Goal: Task Accomplishment & Management: Use online tool/utility

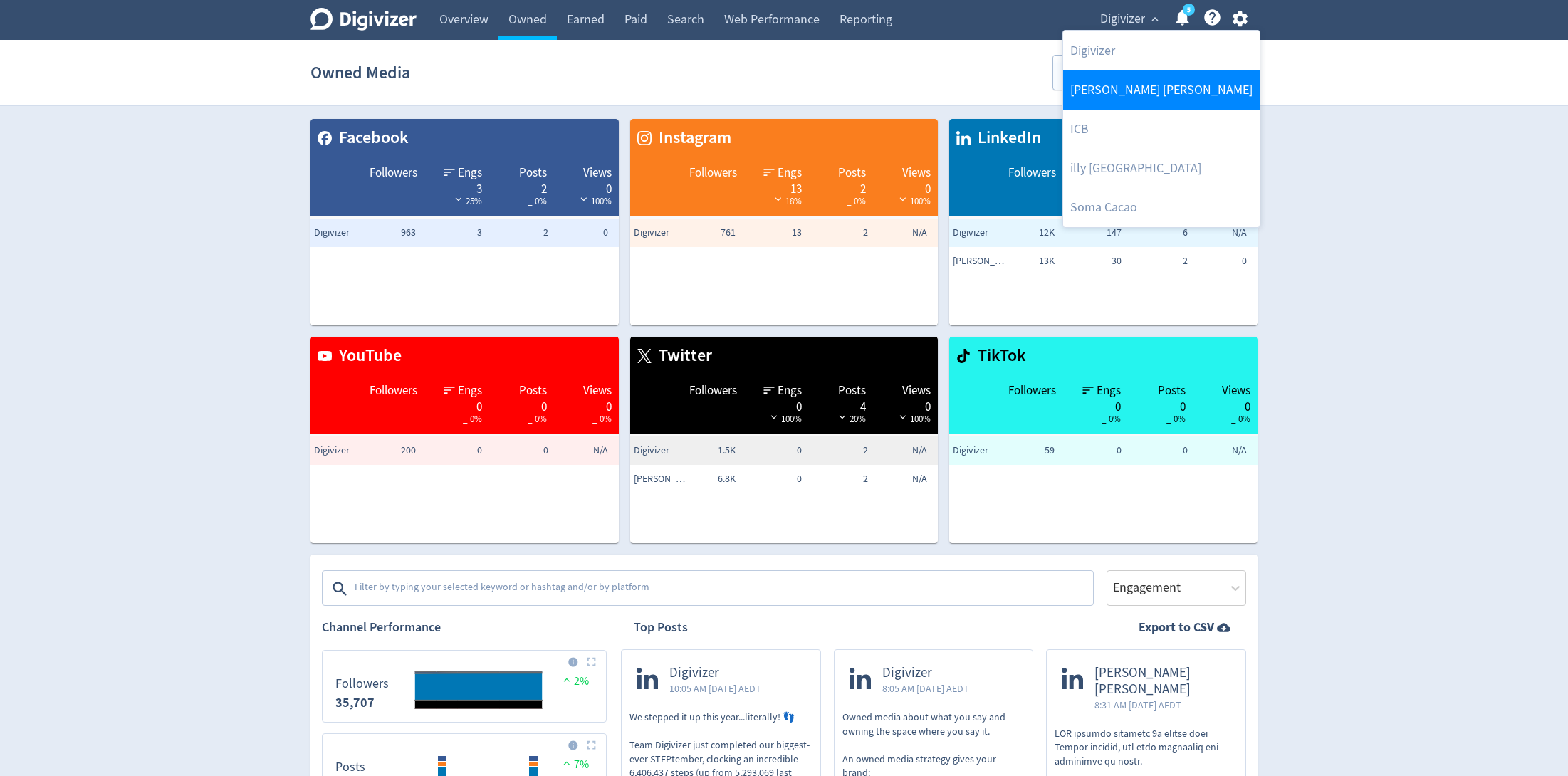
scroll to position [439, 0]
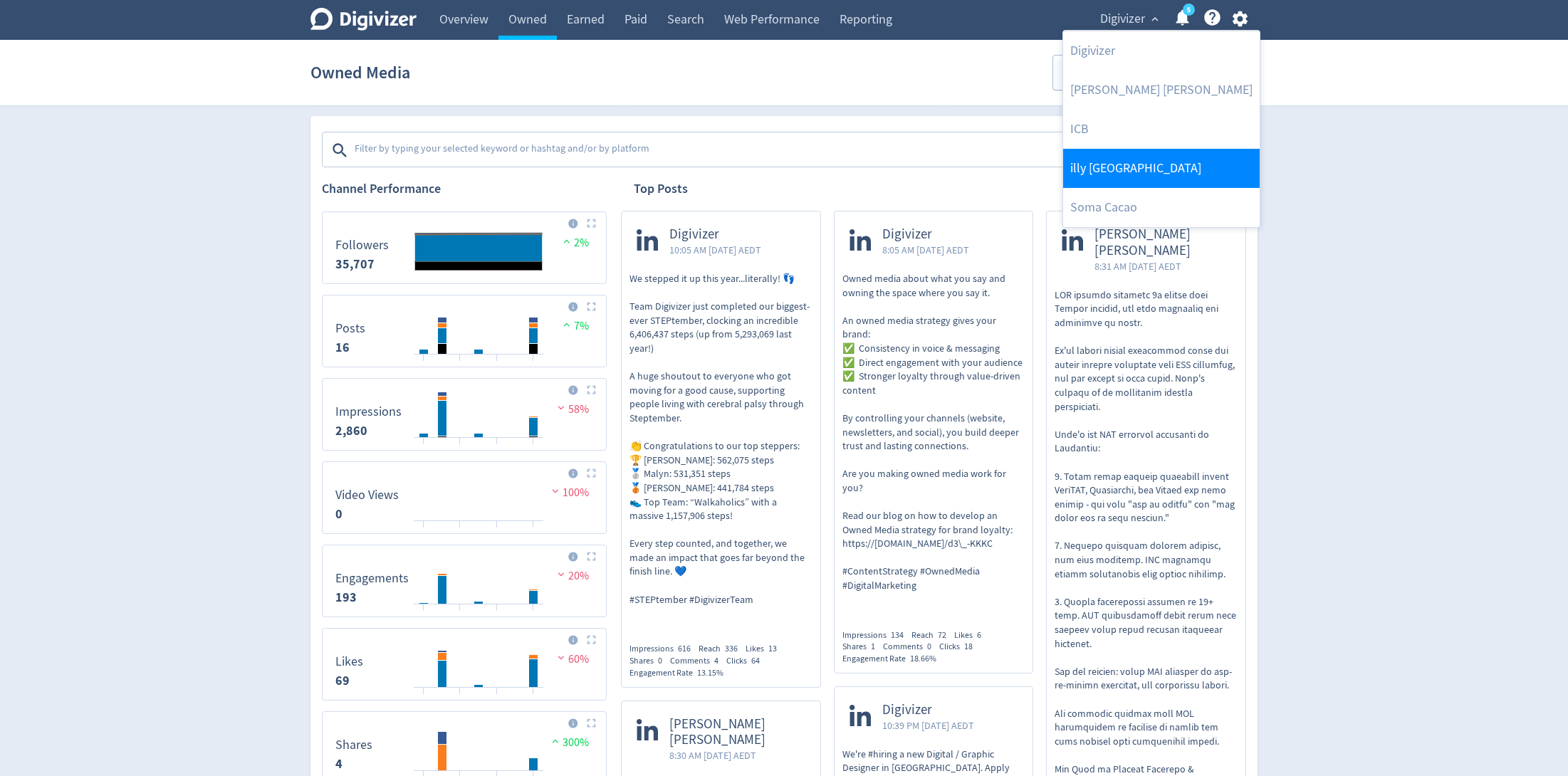
click at [1098, 157] on link "illy [GEOGRAPHIC_DATA]" at bounding box center [1161, 168] width 197 height 39
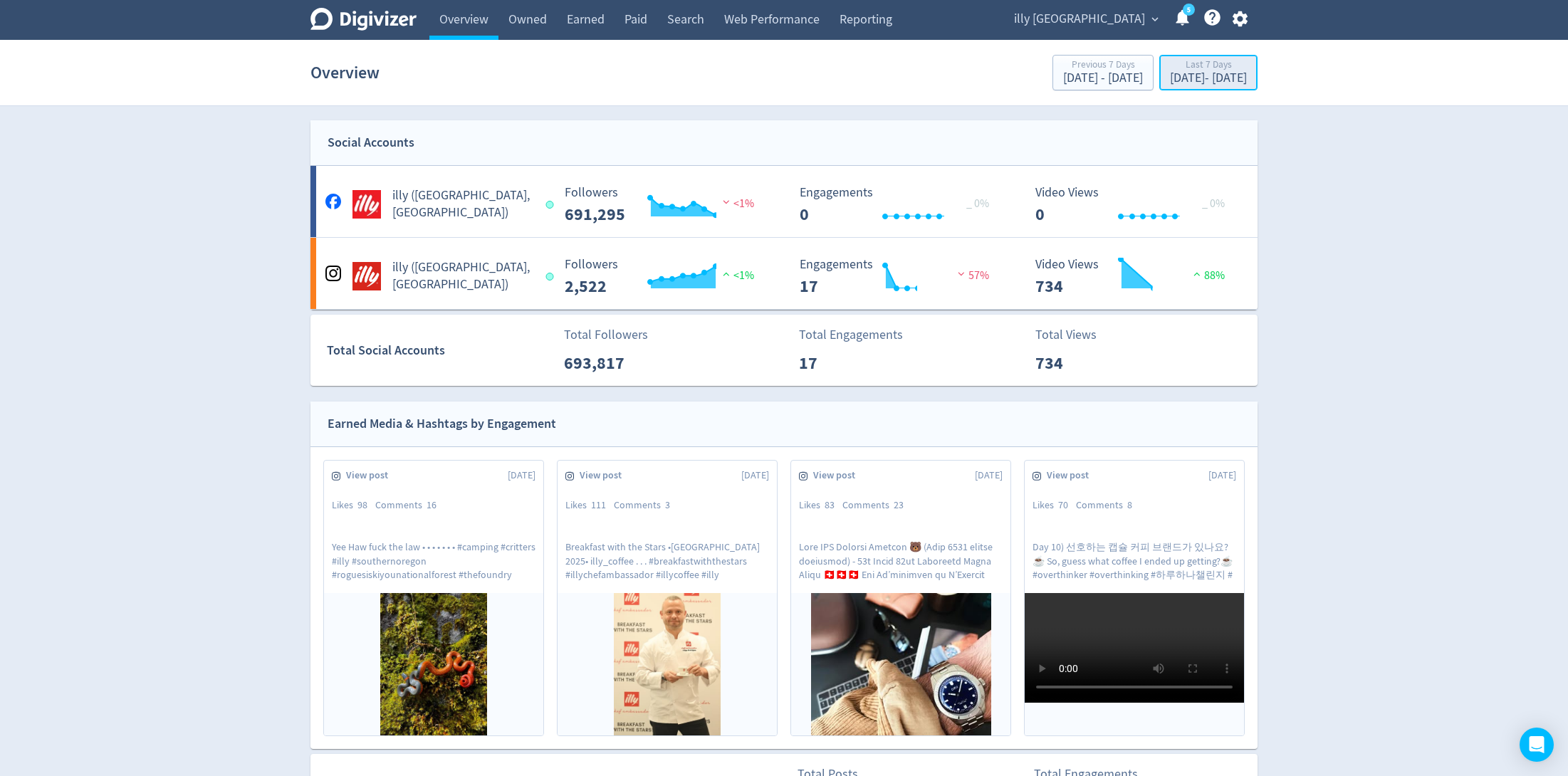
click at [1172, 76] on div "[DATE] - [DATE]" at bounding box center [1208, 78] width 77 height 13
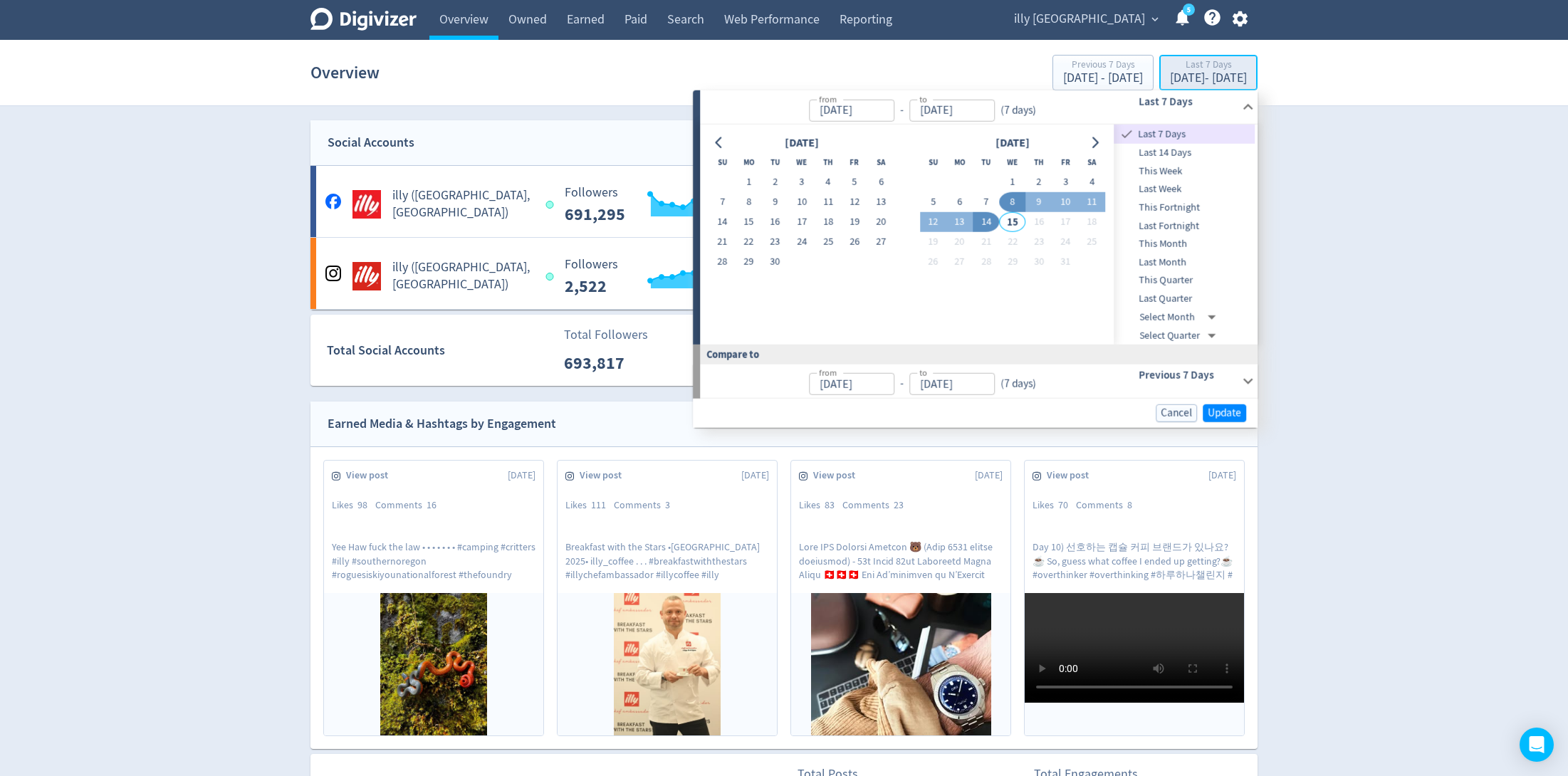
type input "[DATE]"
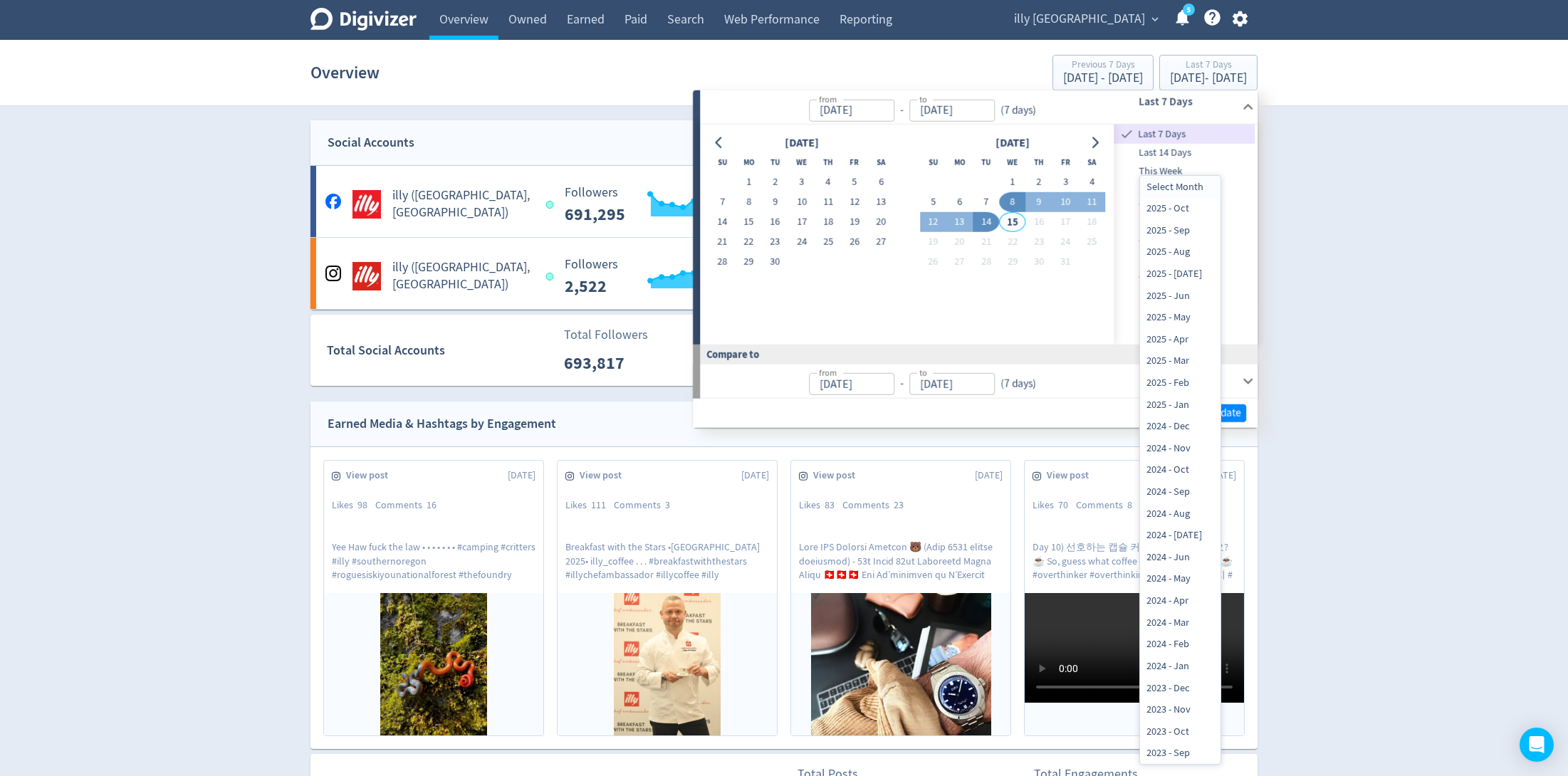
click at [1166, 452] on li "2024 - Nov" at bounding box center [1180, 448] width 81 height 22
type input "[DATE]T13:00:00.000Z"
type input "[DATE]"
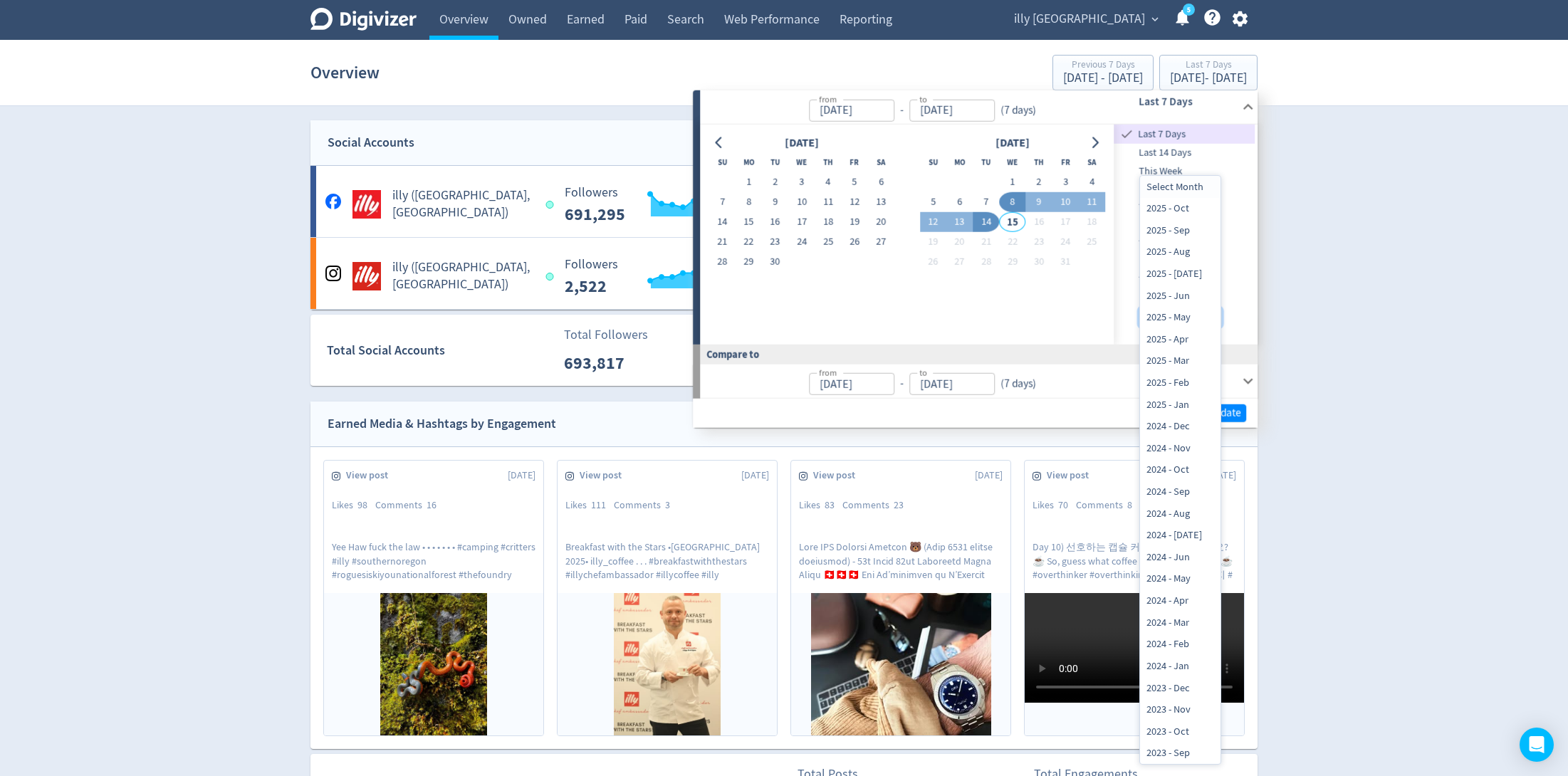
type input "[DATE]"
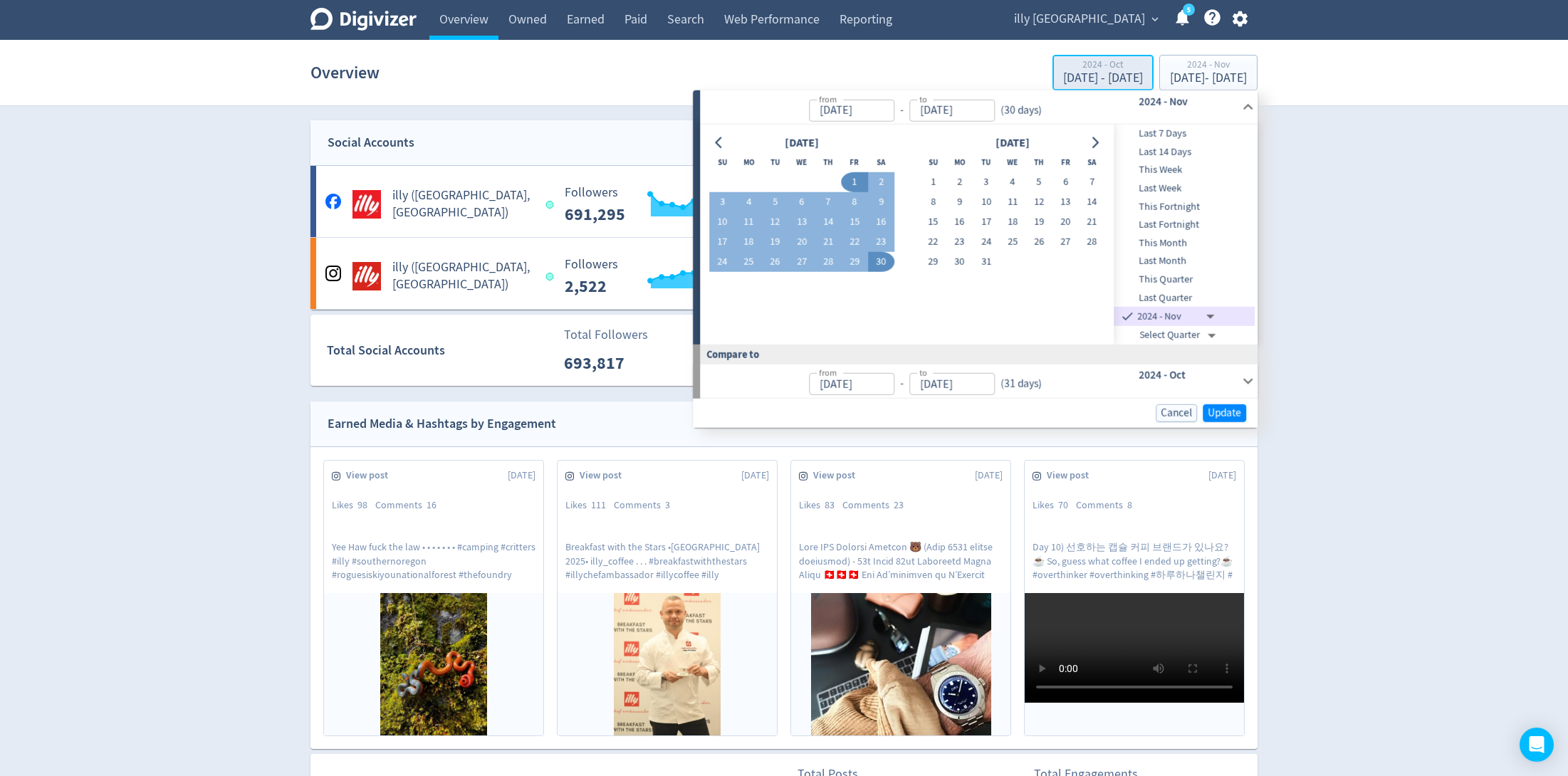
click at [1063, 64] on div "2024 - Oct" at bounding box center [1103, 66] width 80 height 12
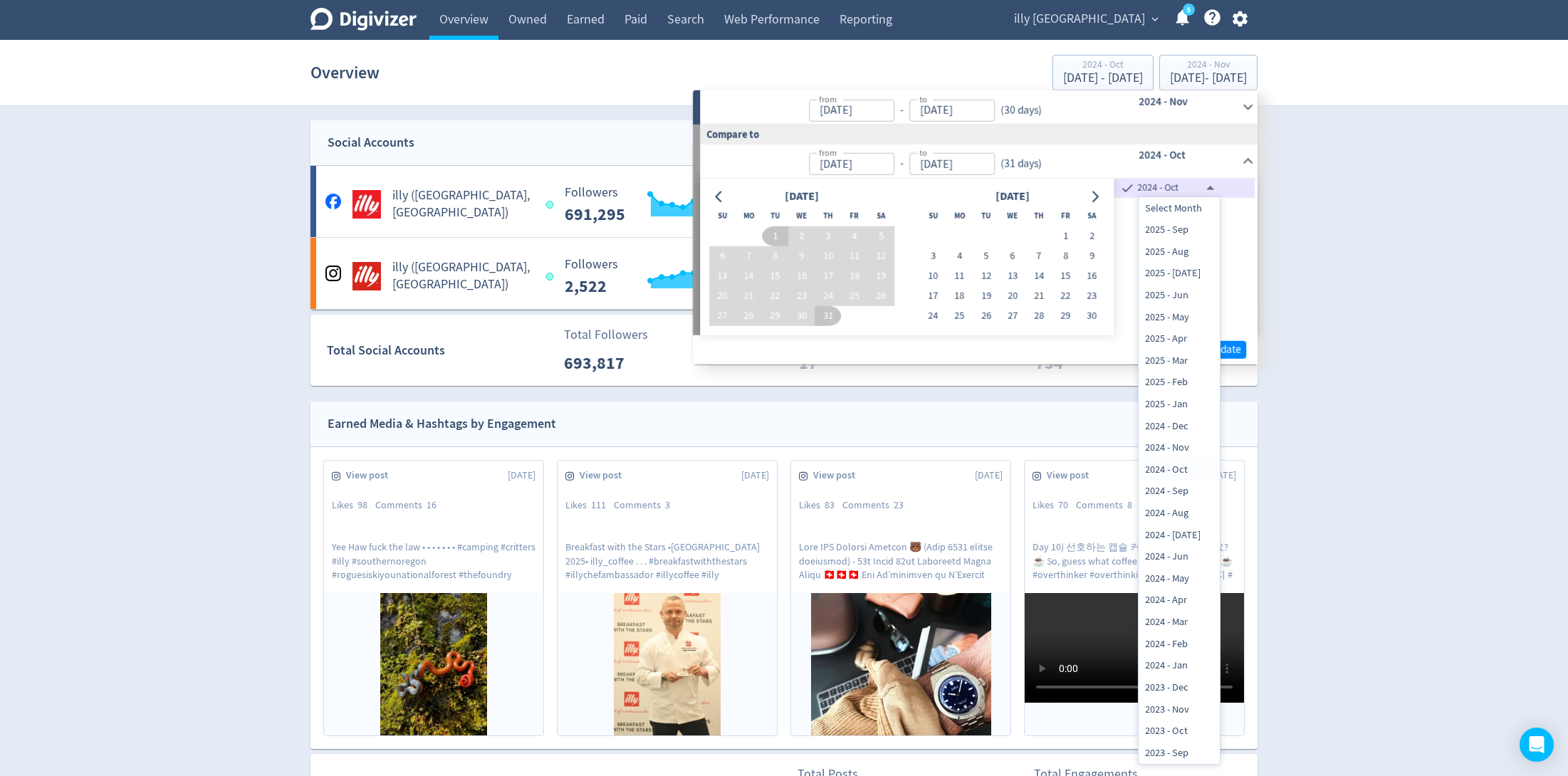
click at [1179, 710] on li "2023 - Nov" at bounding box center [1179, 710] width 81 height 22
type input "[DATE]T13:00:00.000Z"
type input "[DATE]"
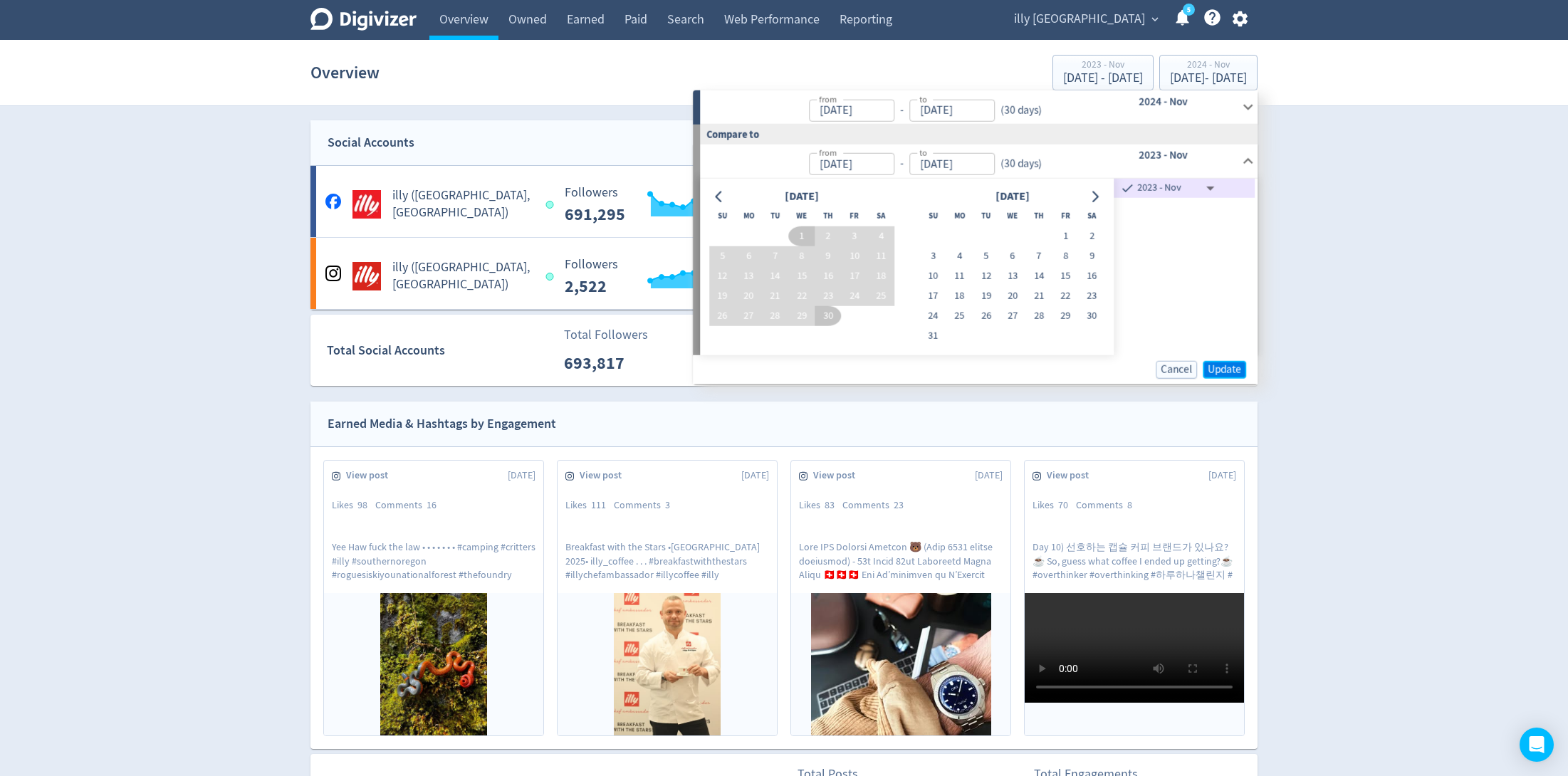
click at [1231, 366] on span "Update" at bounding box center [1224, 369] width 33 height 11
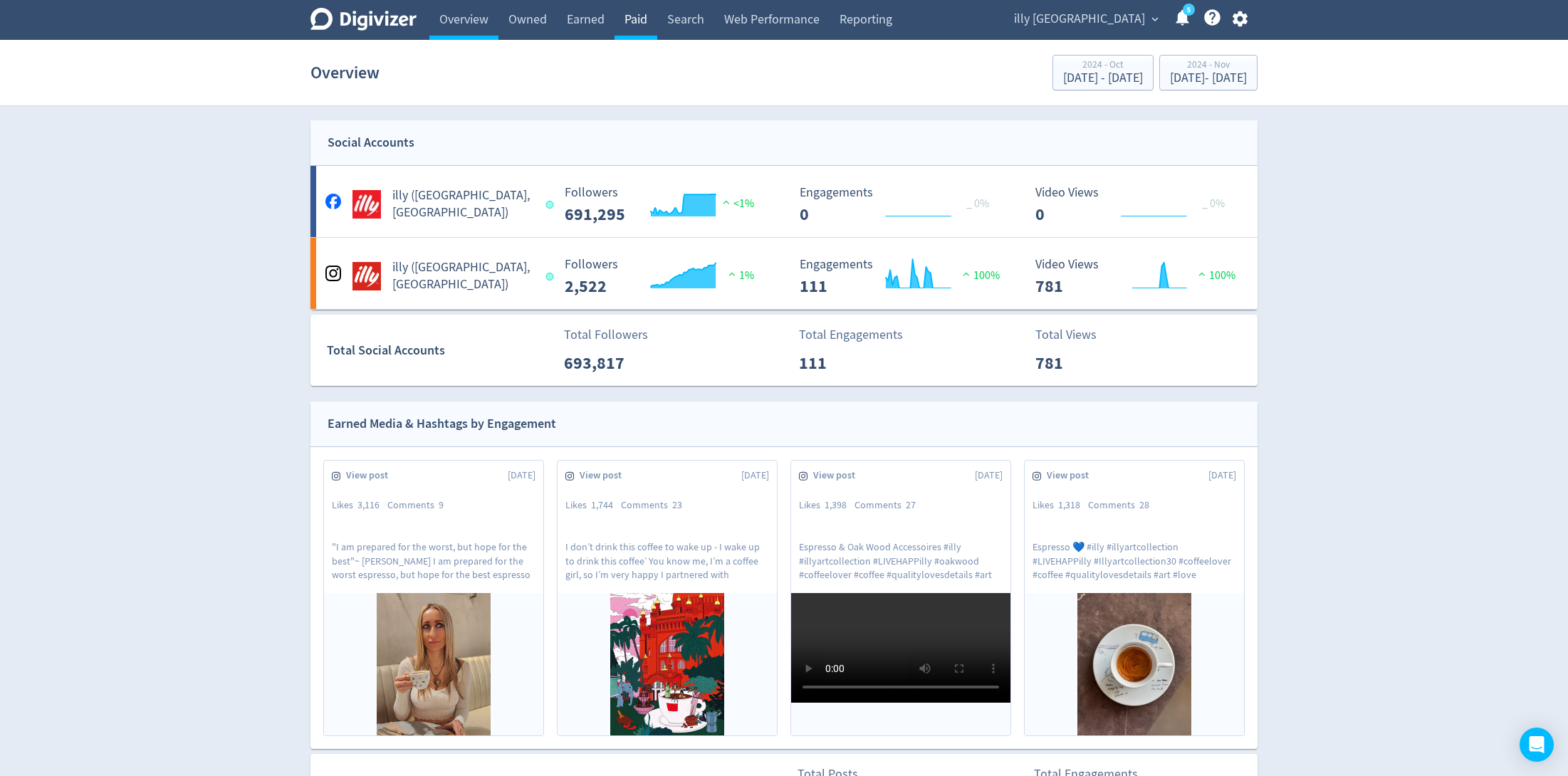
click at [640, 14] on link "Paid" at bounding box center [636, 20] width 43 height 40
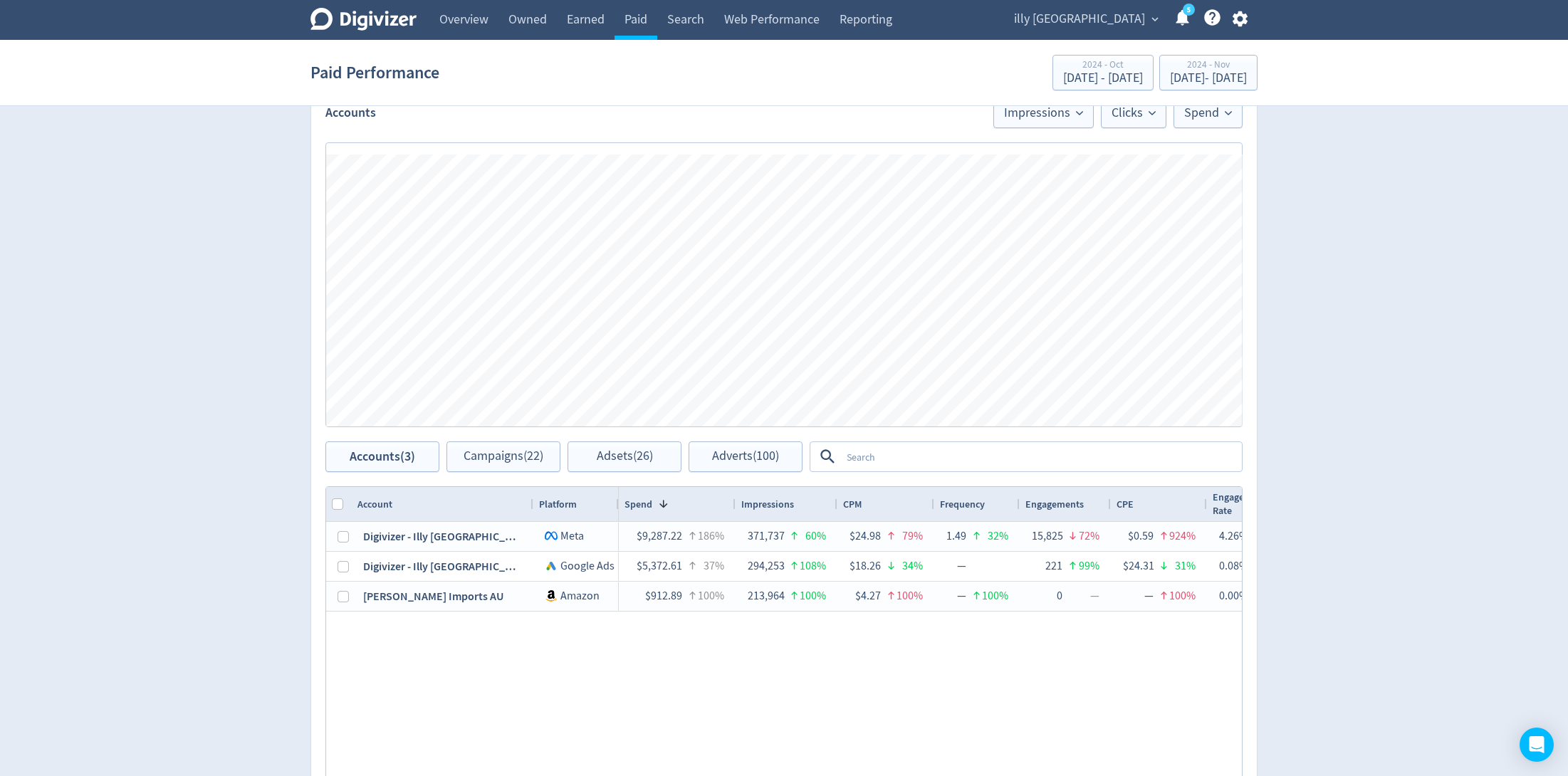
scroll to position [406, 0]
click at [642, 460] on span "Adsets (26)" at bounding box center [625, 455] width 56 height 14
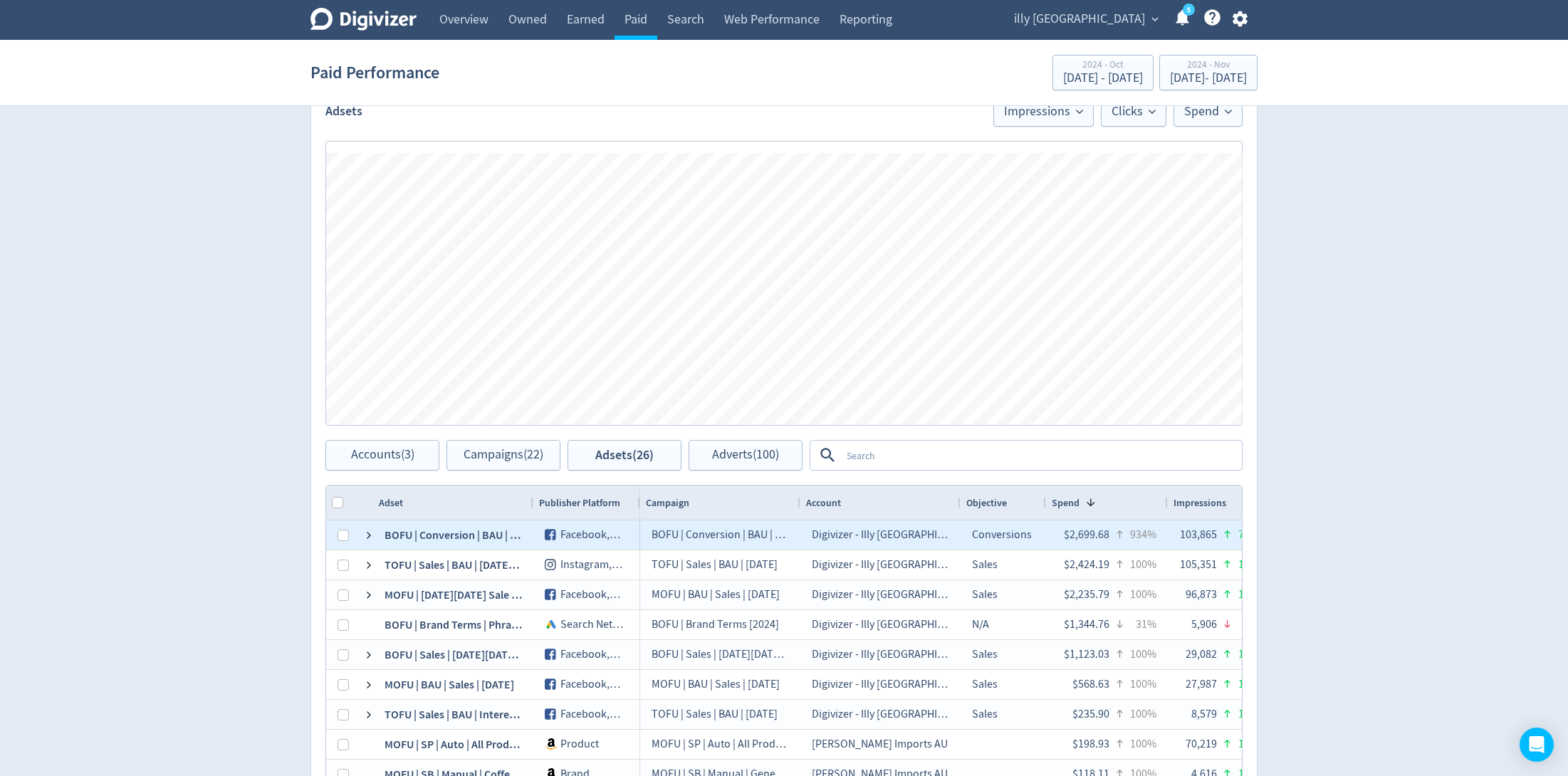
click at [407, 529] on div "BOFU | Conversion | BAU | Abandoned Carts Only | [DATE]" at bounding box center [453, 535] width 160 height 29
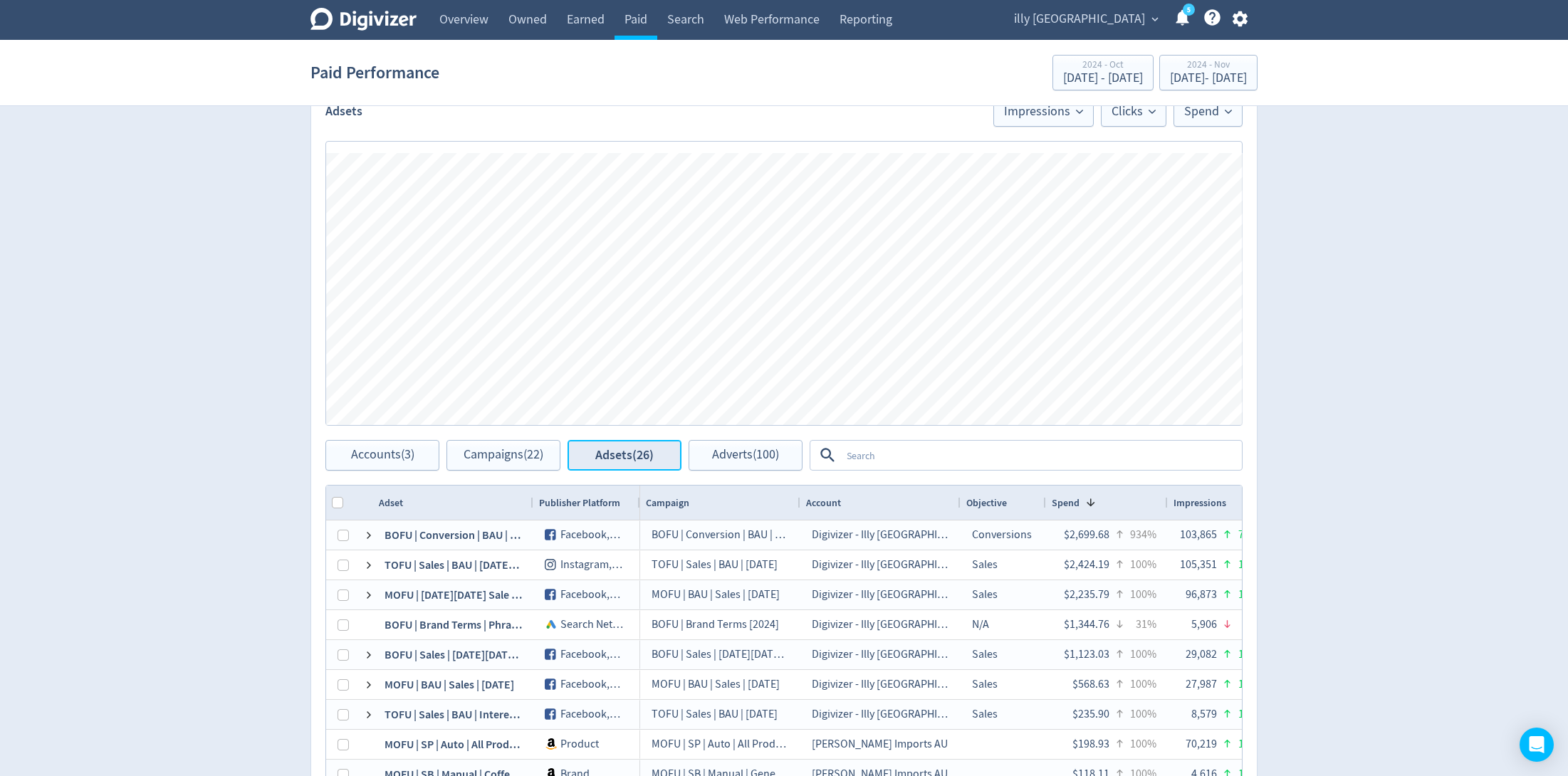
click at [645, 458] on span "Adsets (26)" at bounding box center [624, 455] width 59 height 14
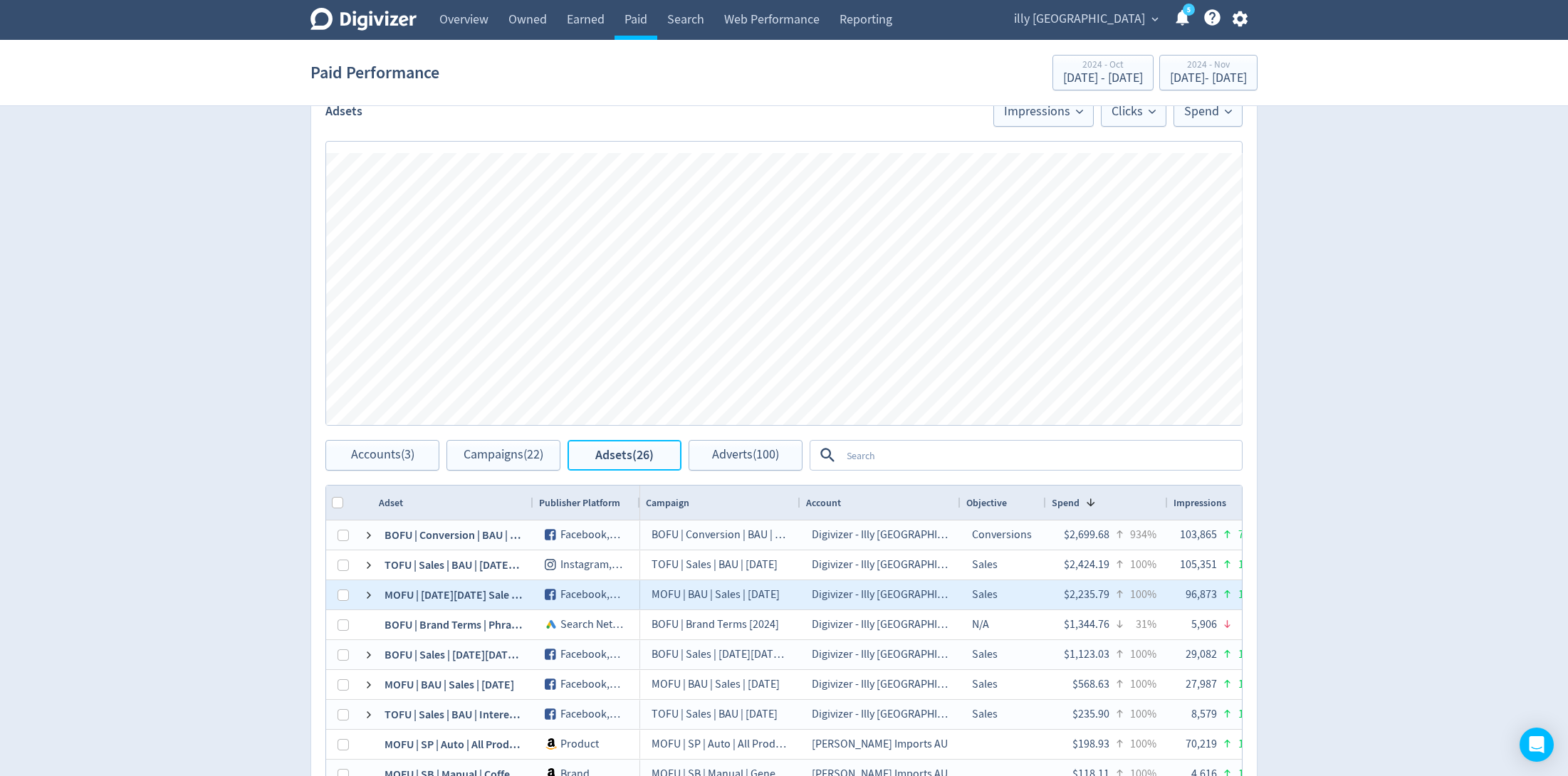
scroll to position [59, 0]
click at [462, 593] on div "BOFU | Sales | [DATE][DATE] Sale | [DATE]" at bounding box center [453, 596] width 160 height 29
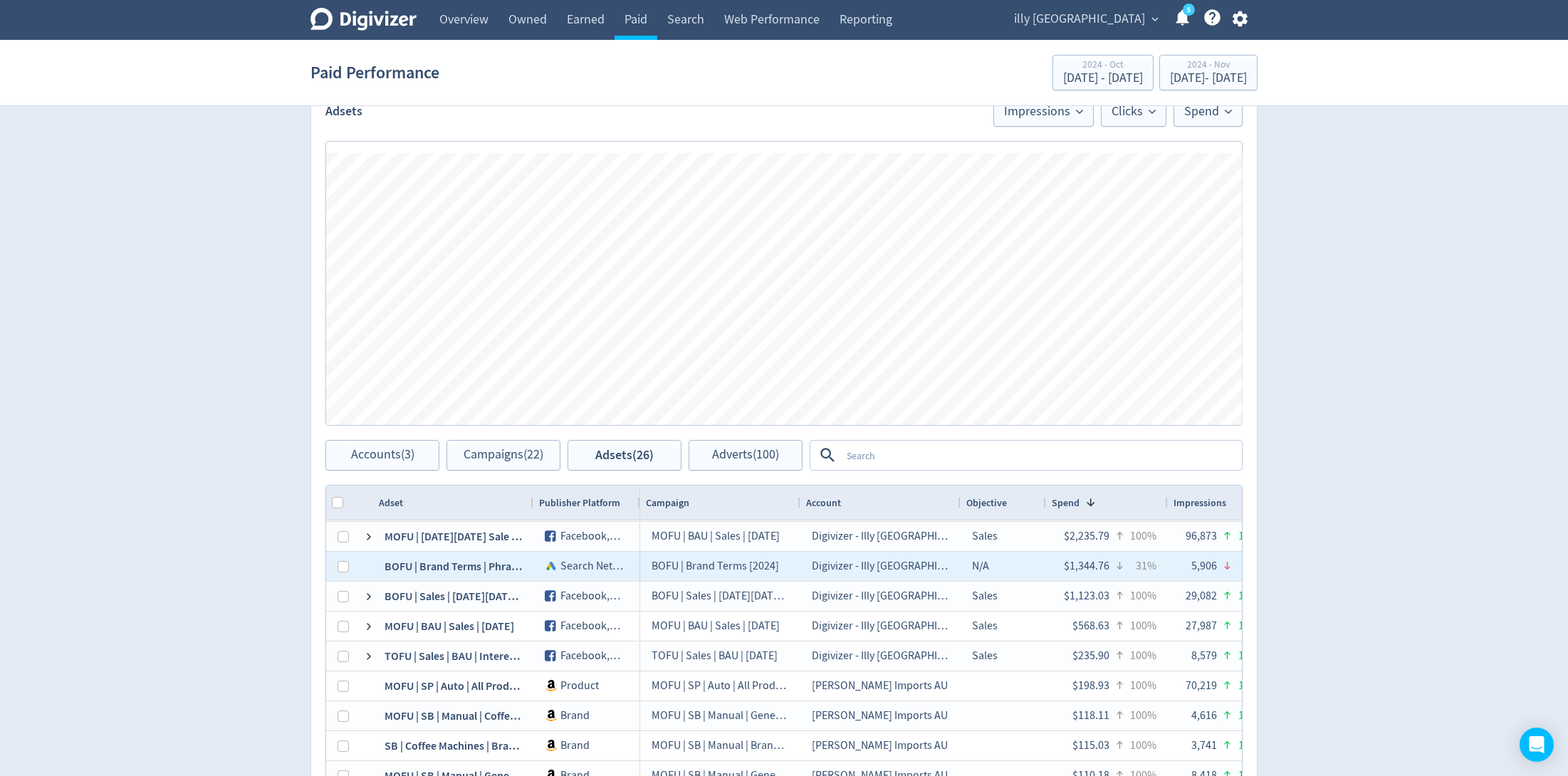
scroll to position [0, 0]
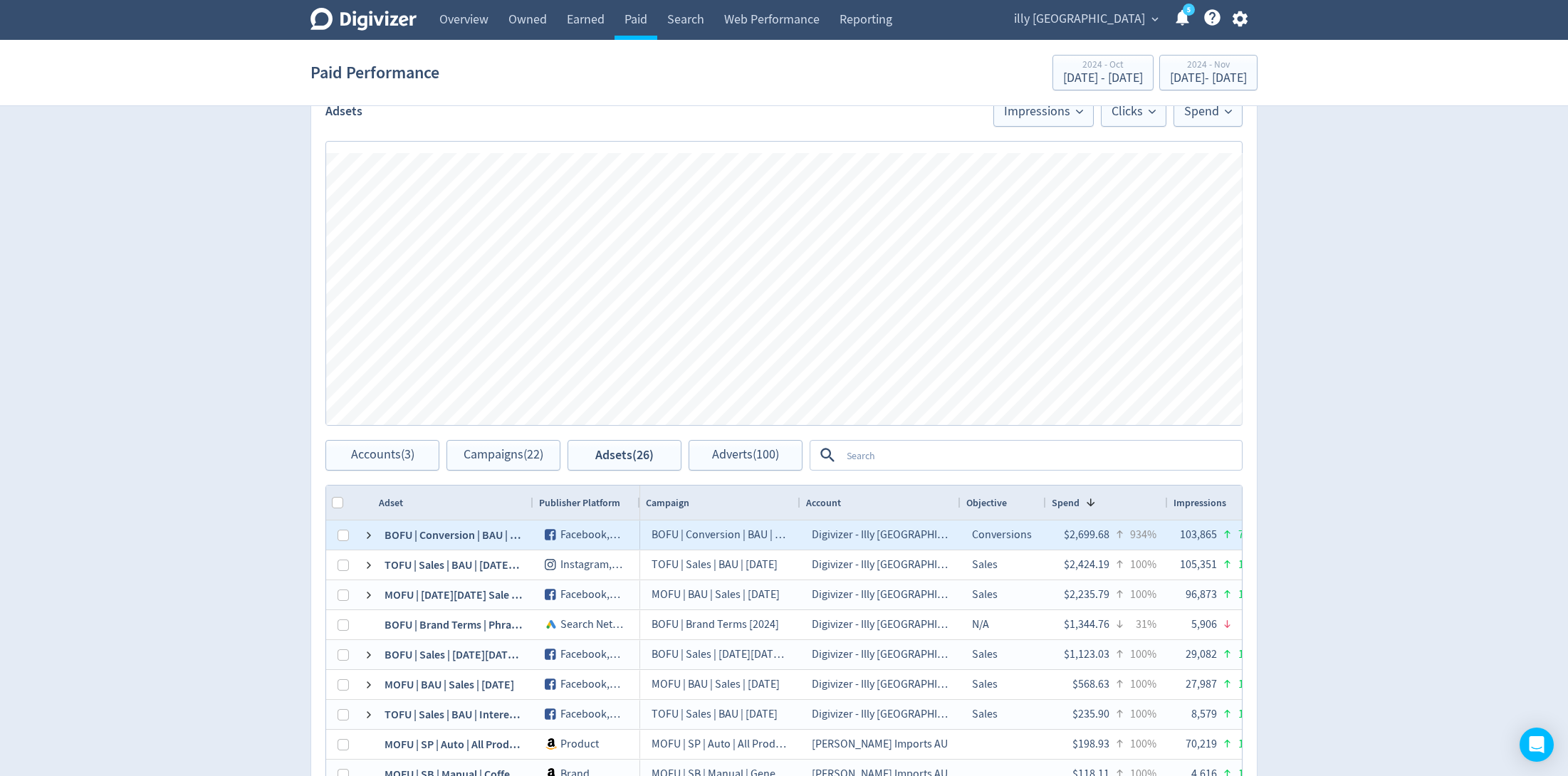
click at [401, 533] on div "BOFU | Conversion | BAU | Abandoned Carts Only | [DATE]" at bounding box center [453, 535] width 160 height 29
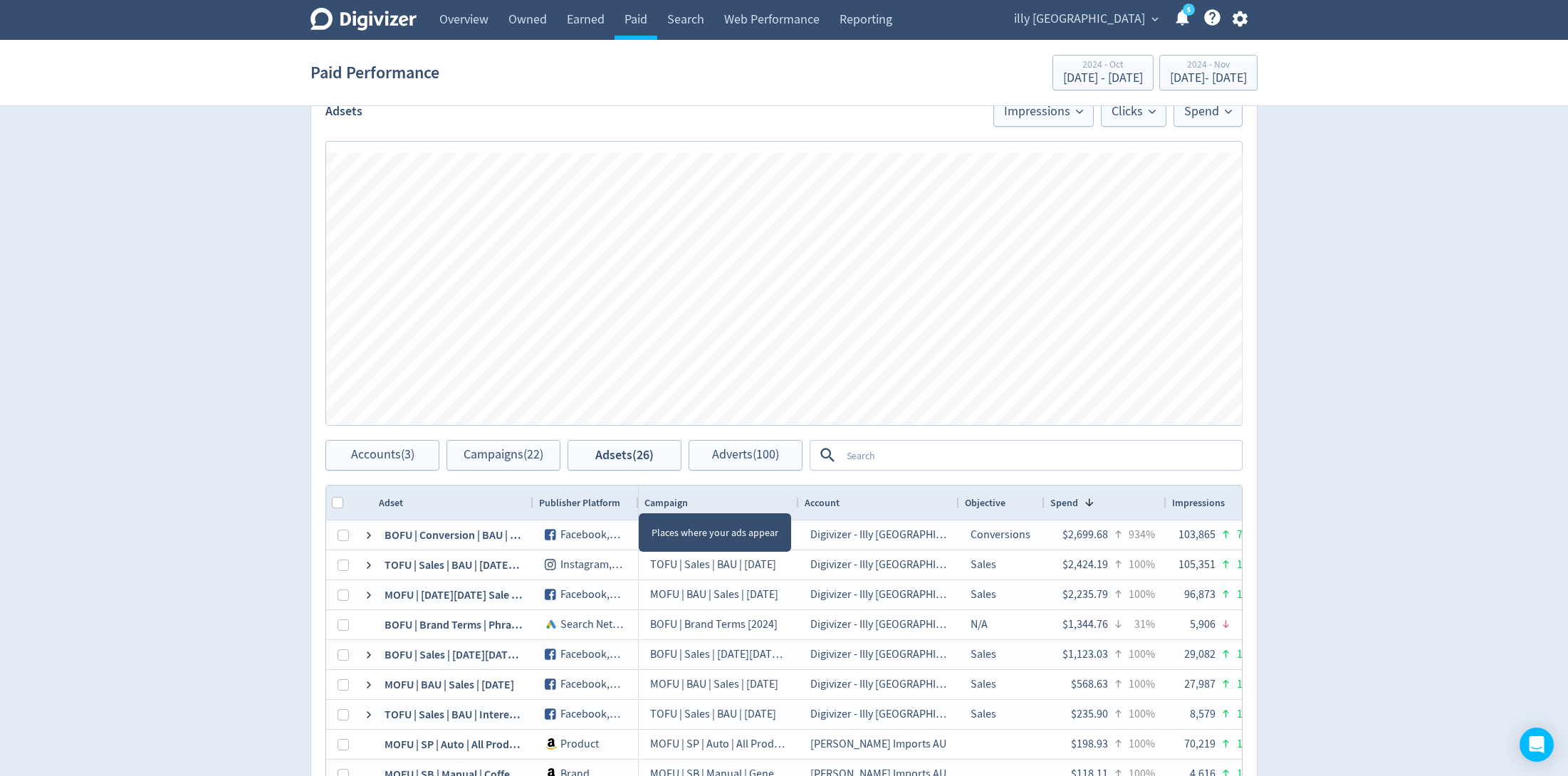
drag, startPoint x: 638, startPoint y: 499, endPoint x: 636, endPoint y: 506, distance: 7.3
click at [636, 506] on div at bounding box center [638, 503] width 6 height 34
click at [725, 458] on span "Adverts (100)" at bounding box center [745, 455] width 67 height 14
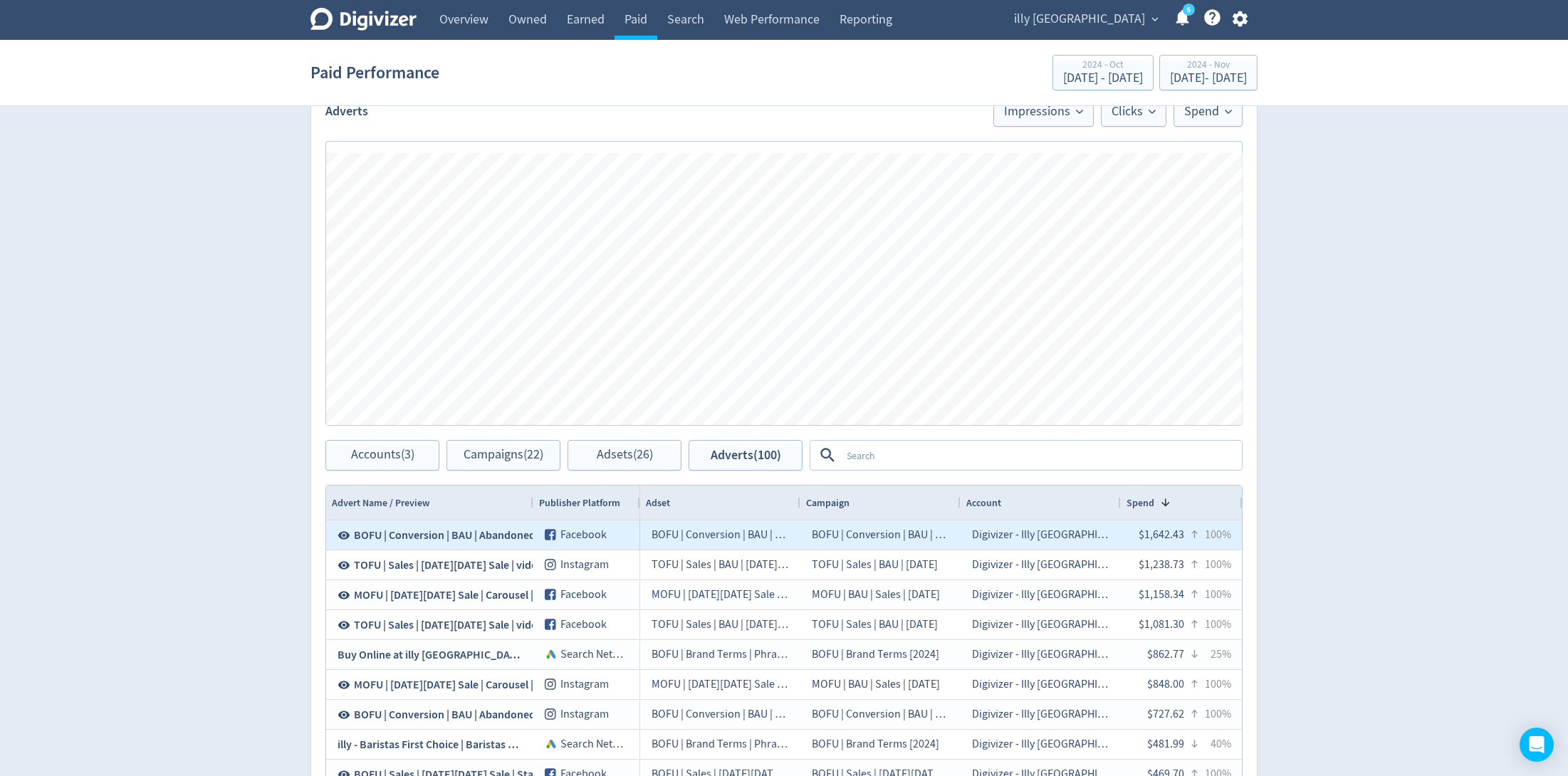
click at [344, 531] on icon at bounding box center [344, 535] width 13 height 13
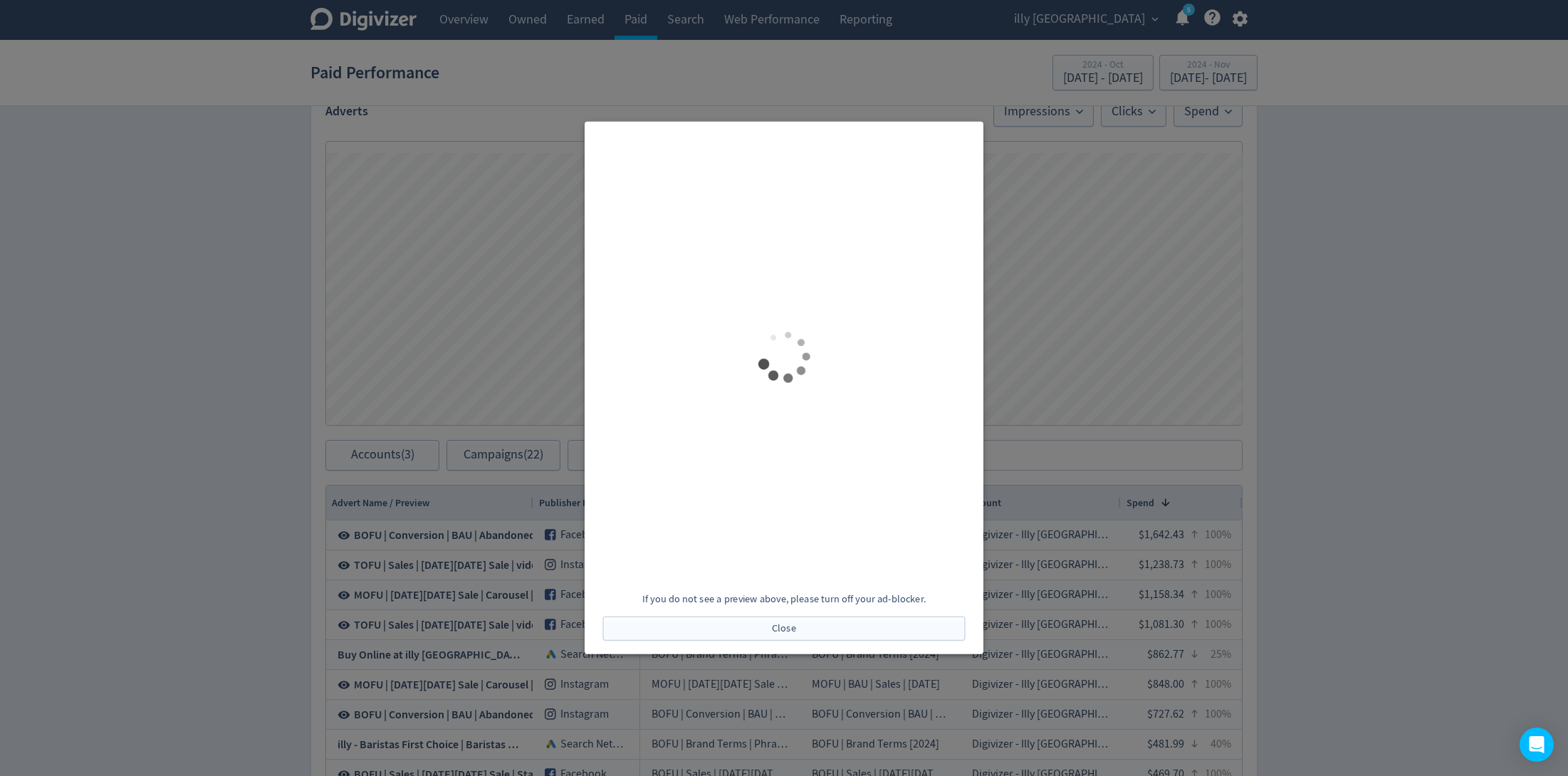
click at [1069, 191] on div at bounding box center [784, 388] width 1568 height 776
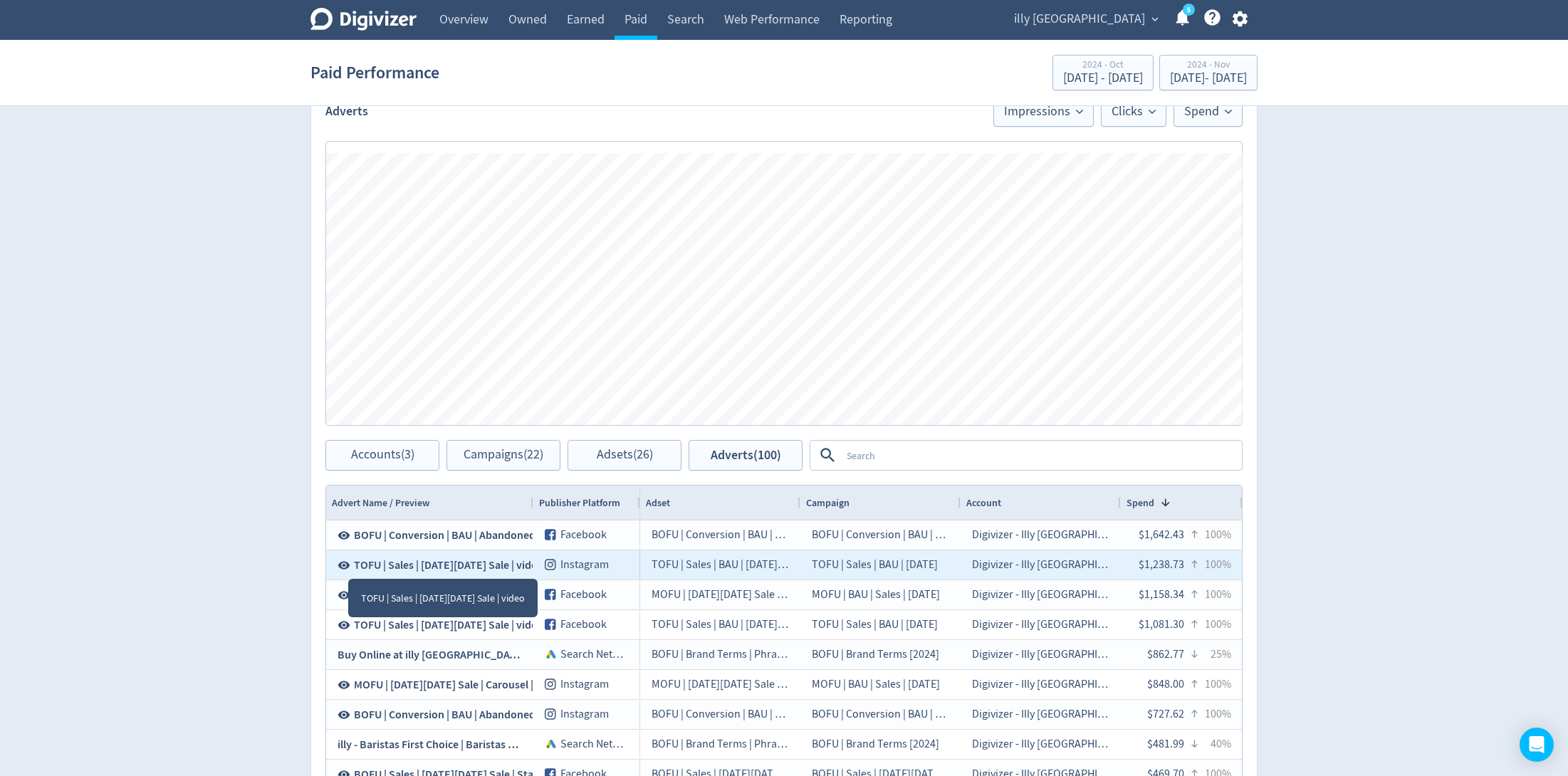
click at [345, 565] on icon at bounding box center [345, 565] width 12 height 8
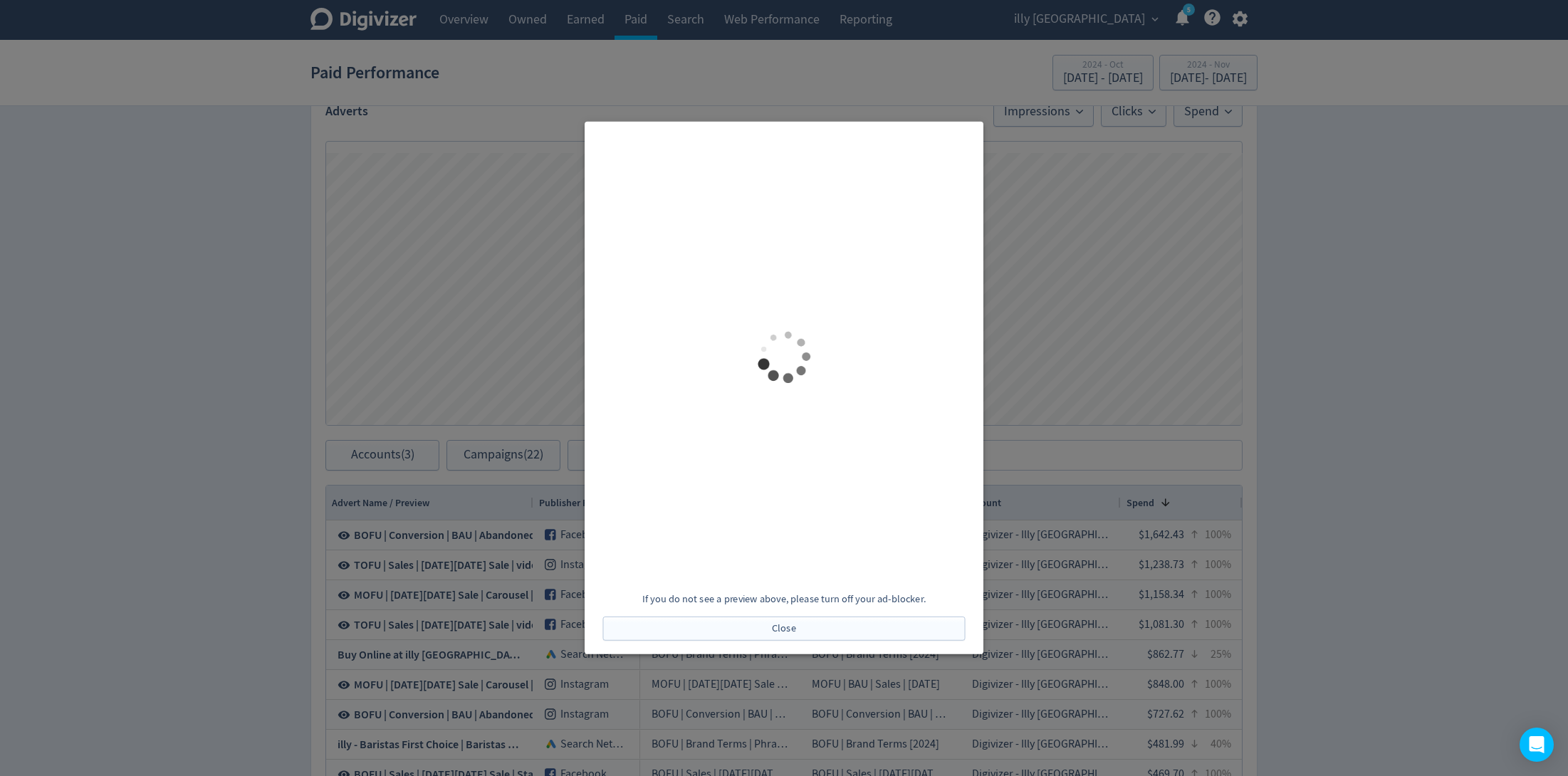
click at [1109, 478] on div at bounding box center [784, 388] width 1568 height 776
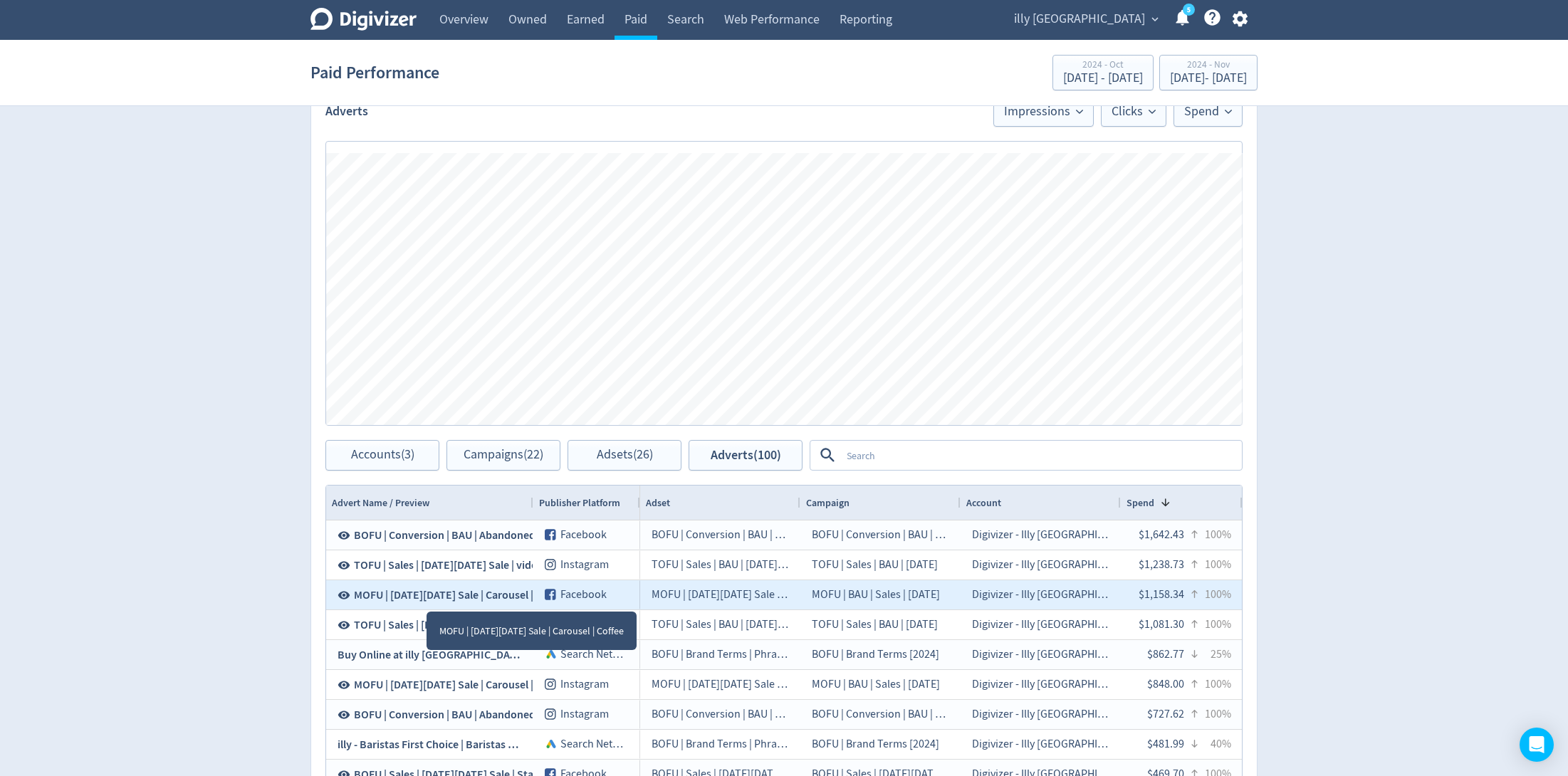
click at [344, 596] on icon at bounding box center [344, 595] width 13 height 13
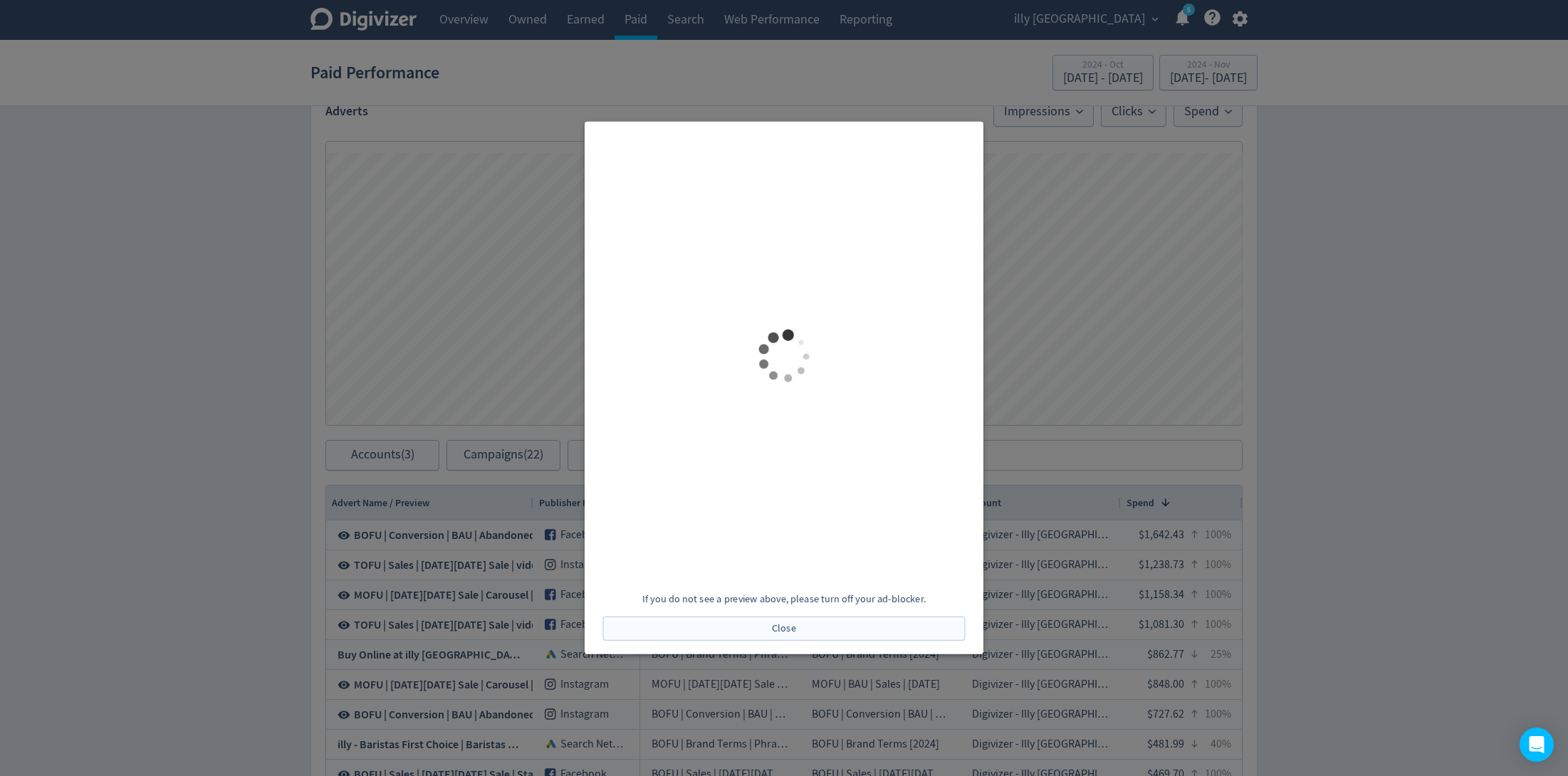
click at [421, 372] on div at bounding box center [784, 388] width 1568 height 776
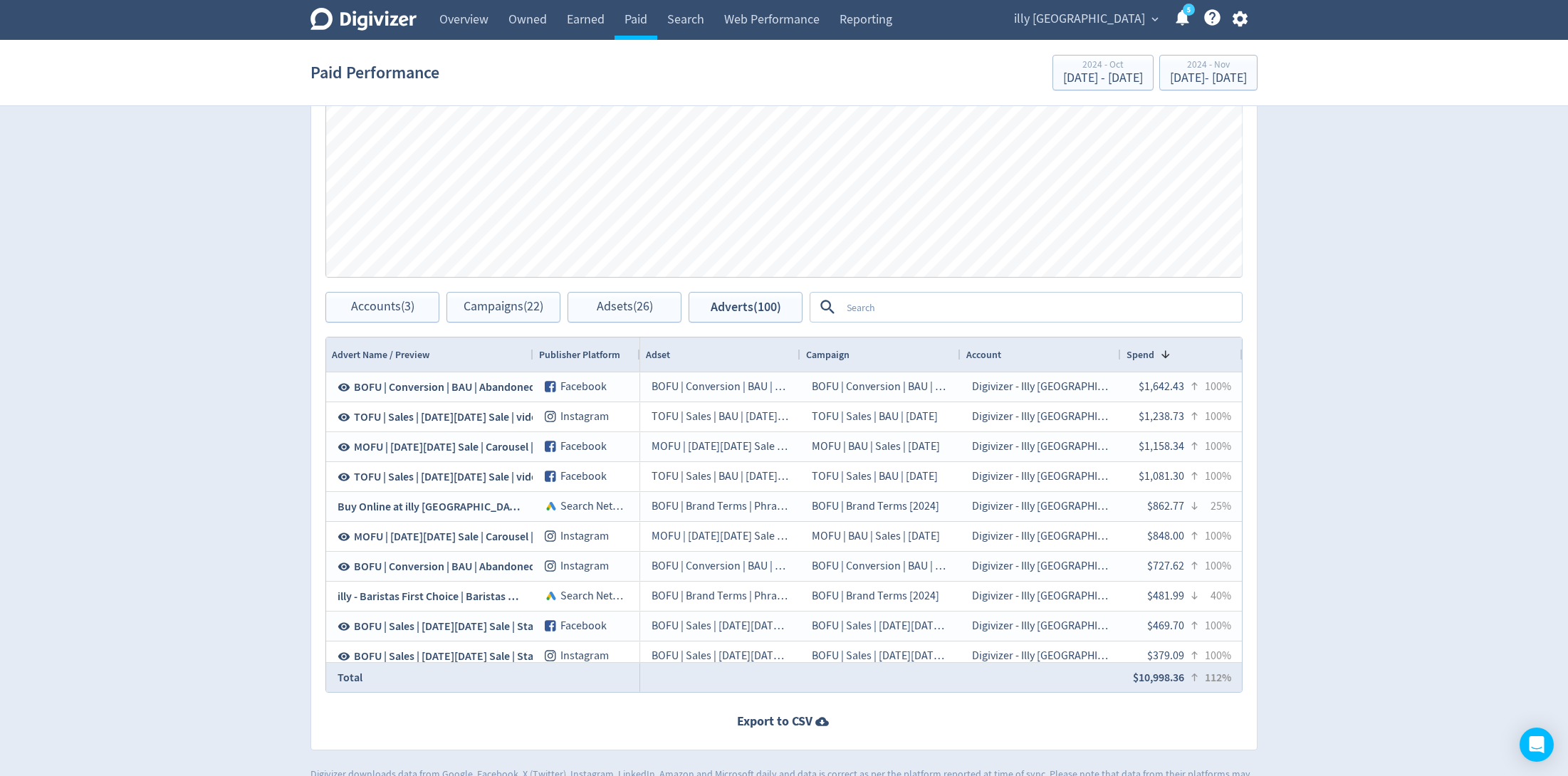
scroll to position [557, 0]
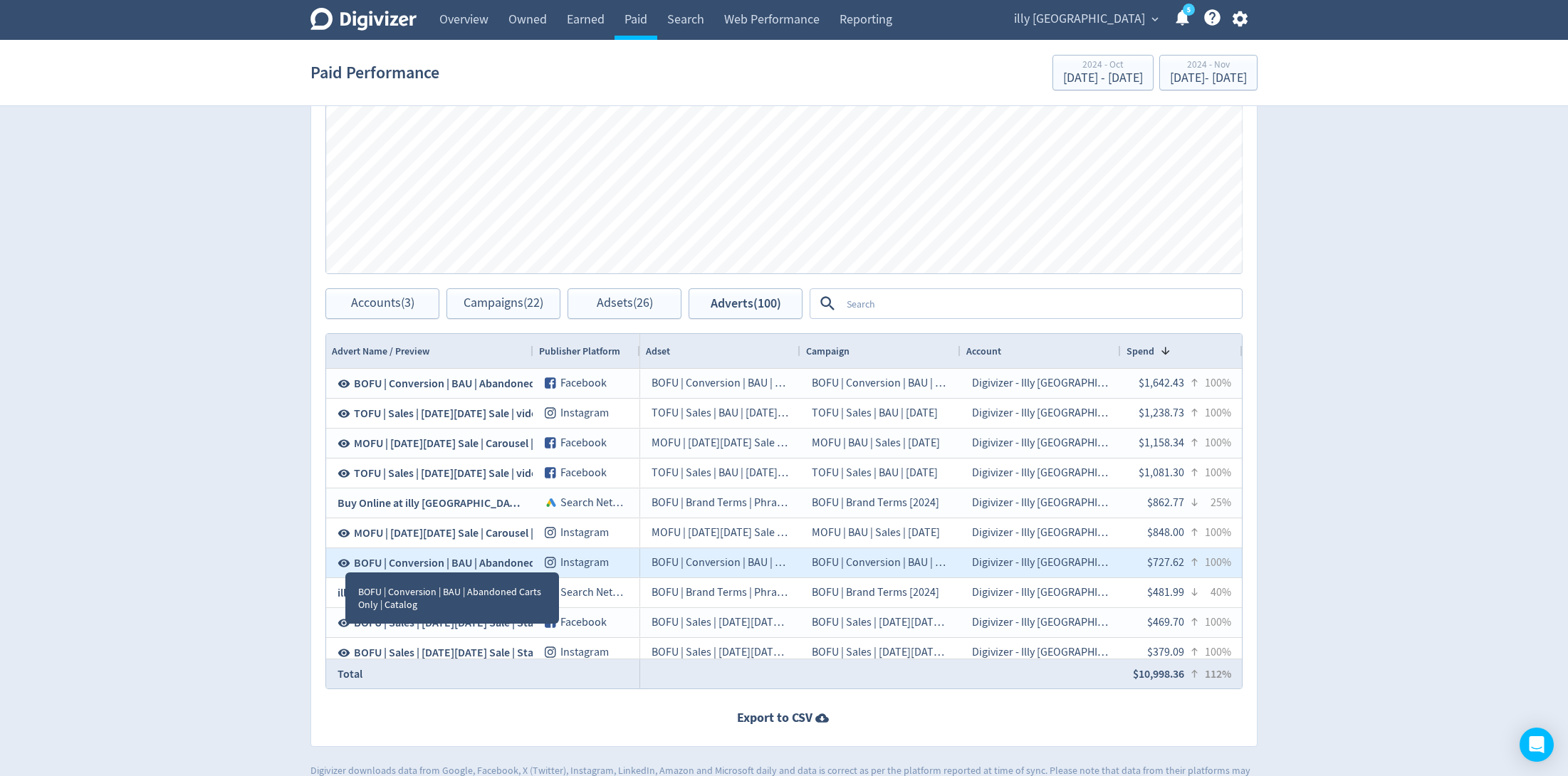
click at [344, 558] on icon at bounding box center [344, 563] width 13 height 13
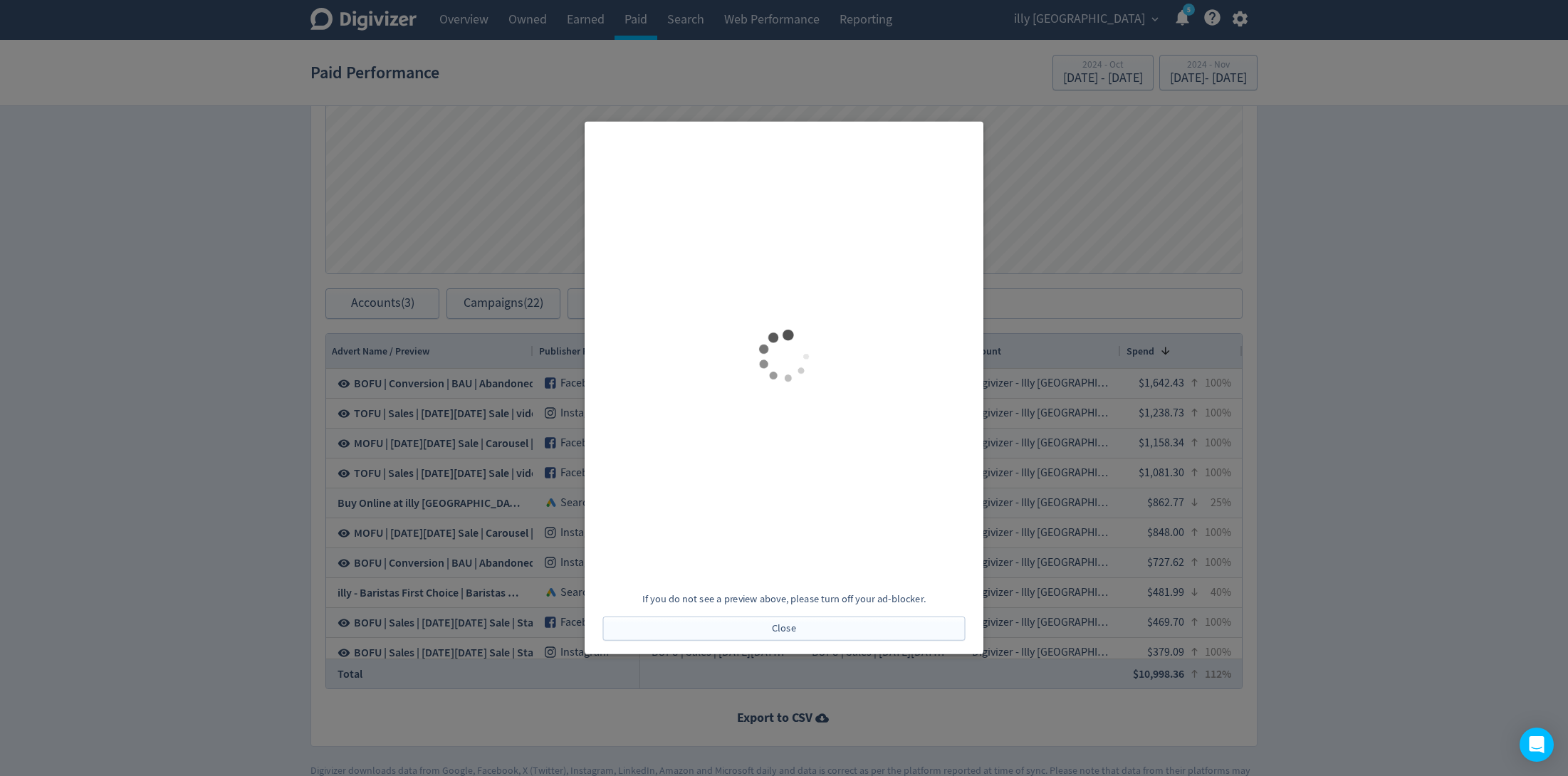
scroll to position [0, 0]
click at [427, 487] on div at bounding box center [784, 388] width 1568 height 776
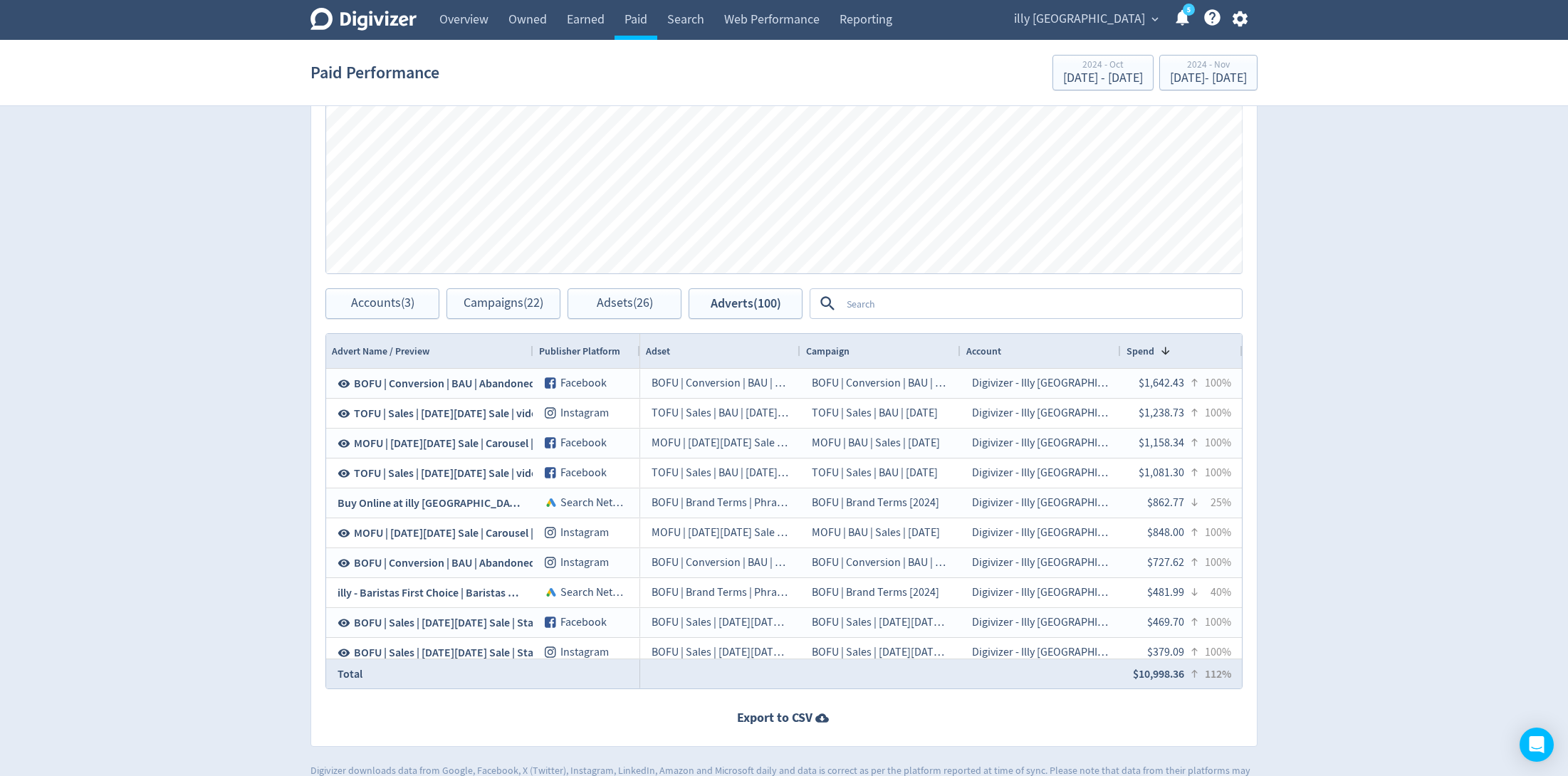
click at [161, 510] on div "Digivizer Logo [PERSON_NAME] Logo Overview Owned Earned Paid Search Web Perform…" at bounding box center [784, 117] width 1568 height 1349
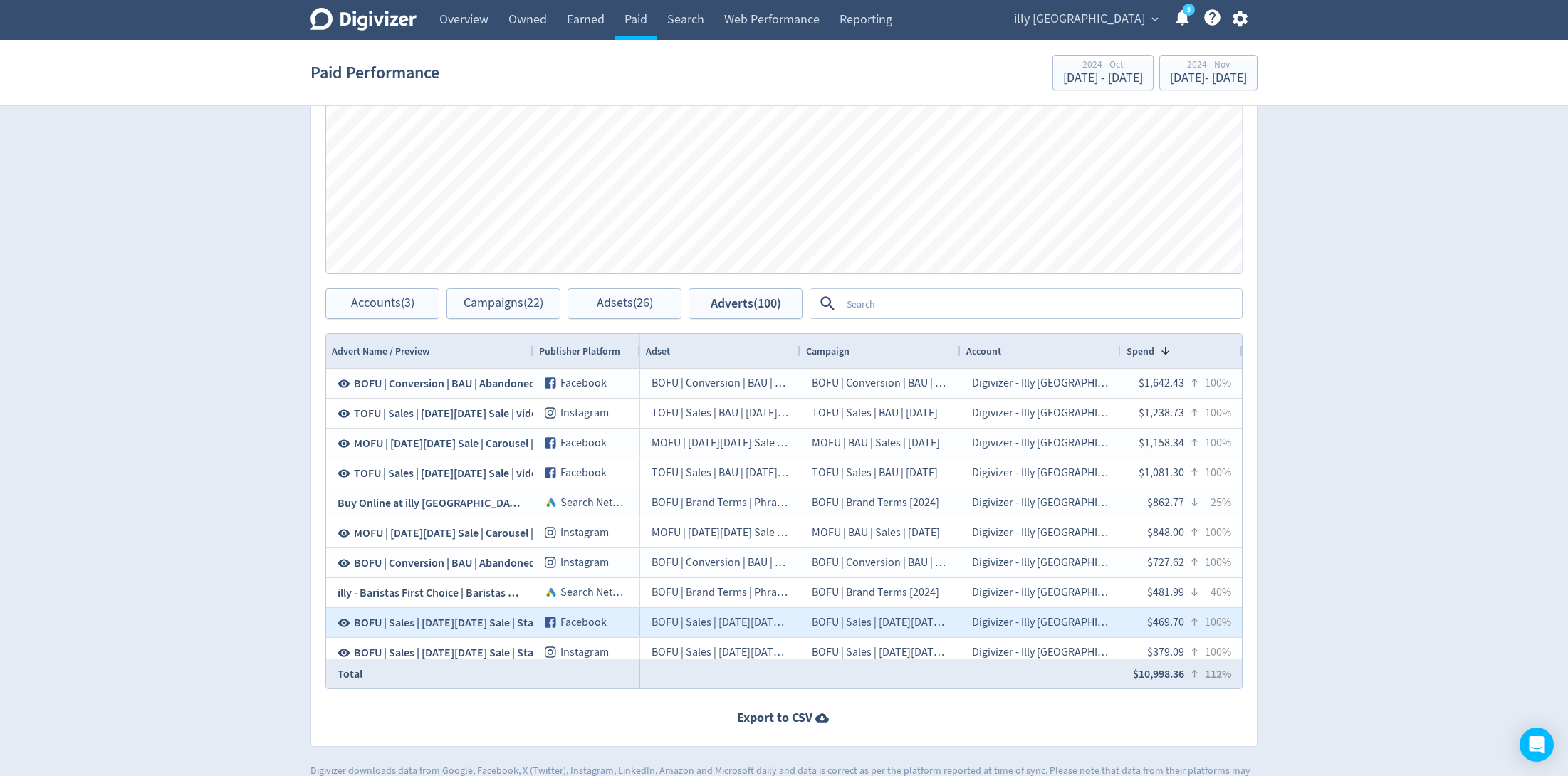
click at [348, 622] on icon at bounding box center [345, 622] width 12 height 8
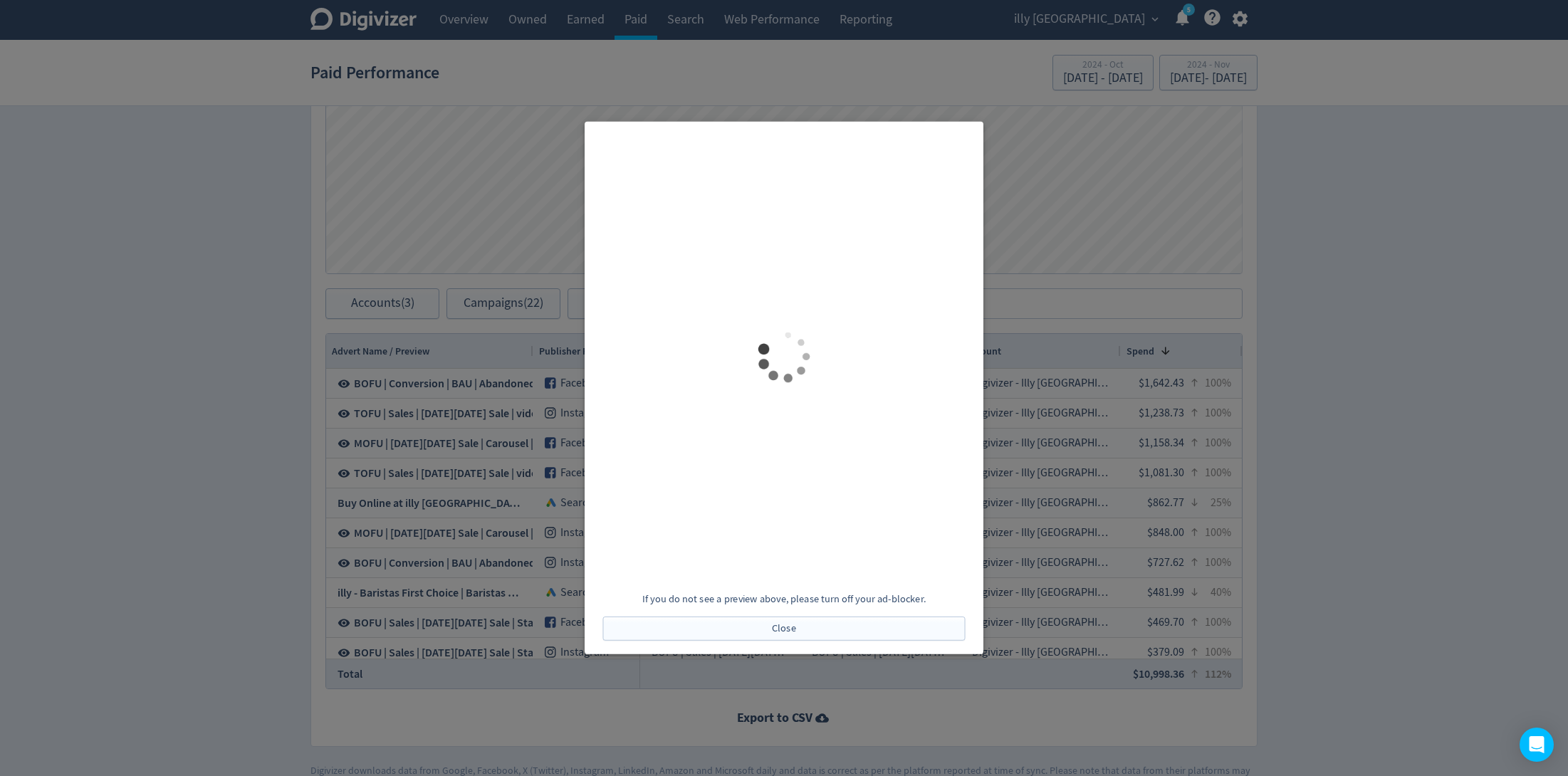
click at [1121, 492] on div at bounding box center [784, 388] width 1568 height 776
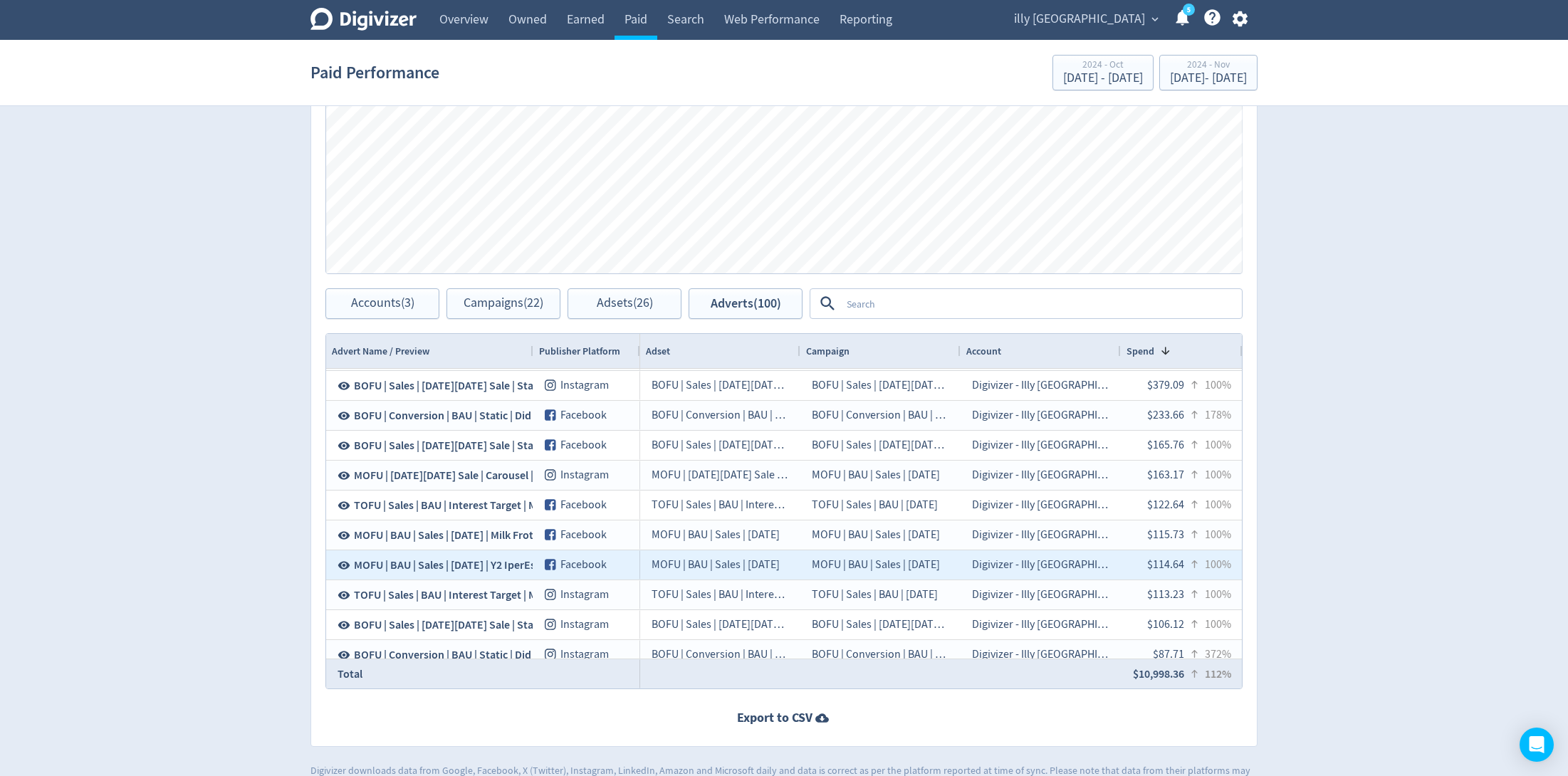
scroll to position [287, 0]
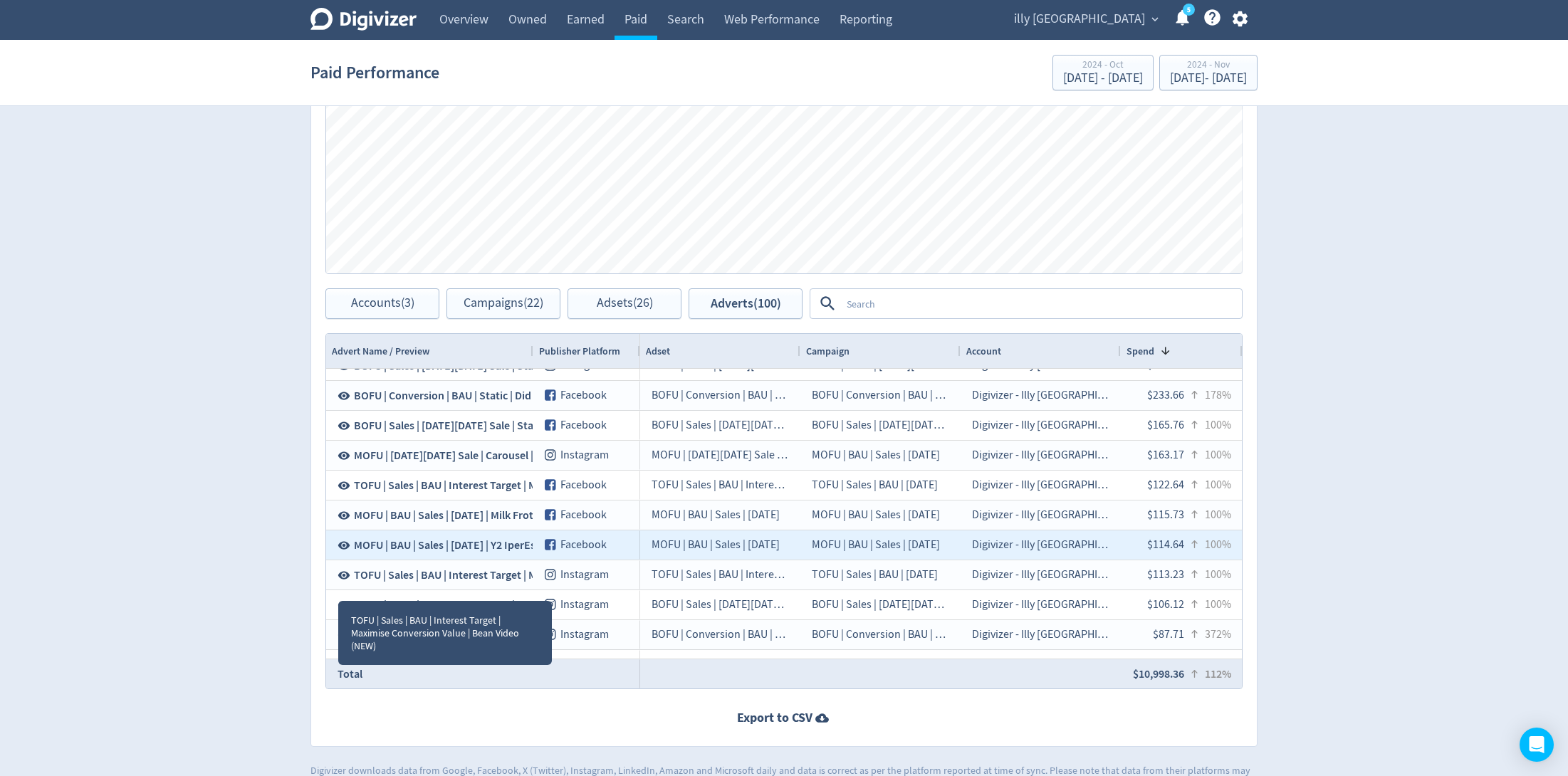
click at [347, 542] on icon at bounding box center [345, 545] width 12 height 8
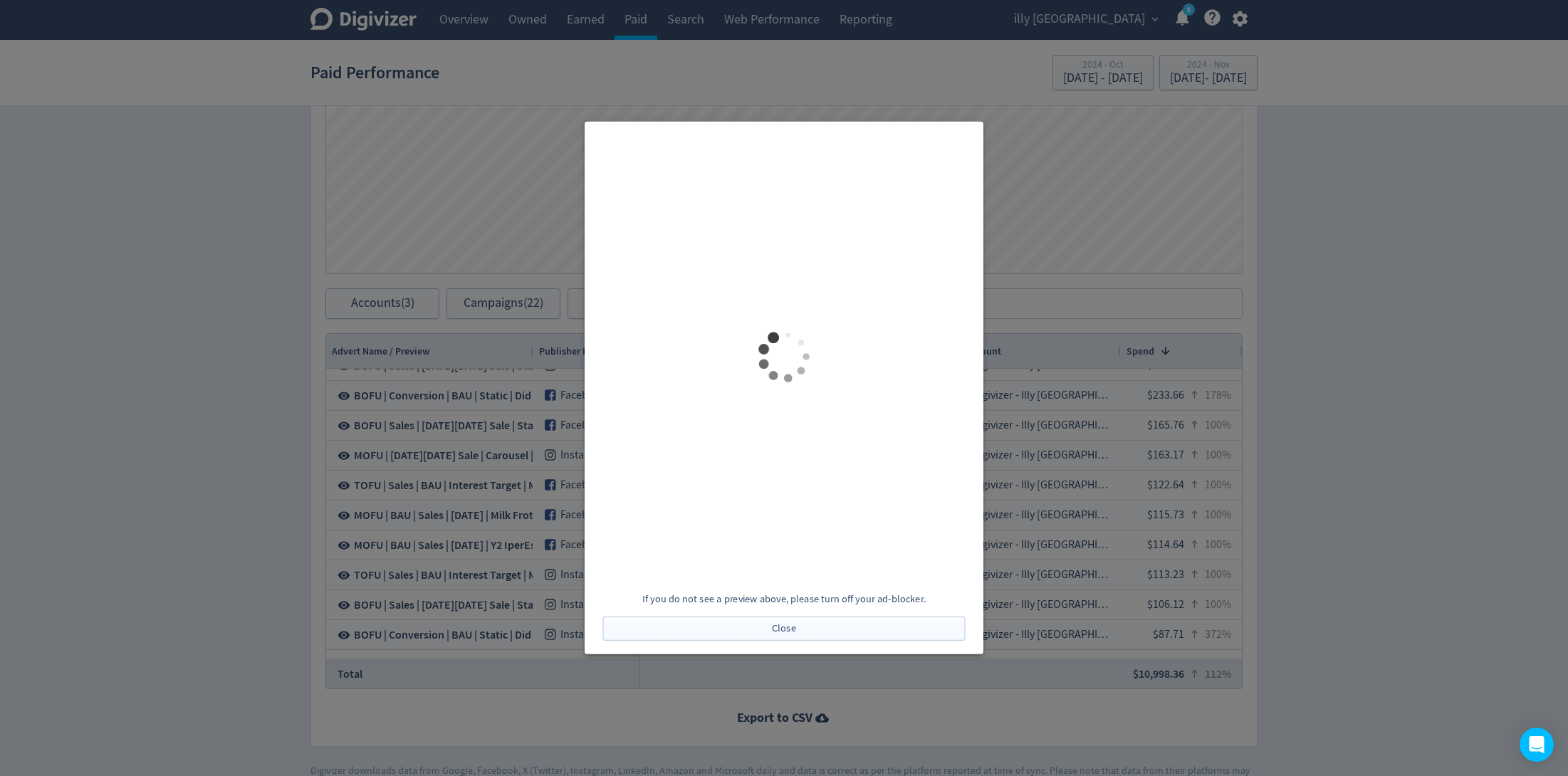
scroll to position [0, 0]
click at [1138, 397] on div at bounding box center [784, 388] width 1568 height 776
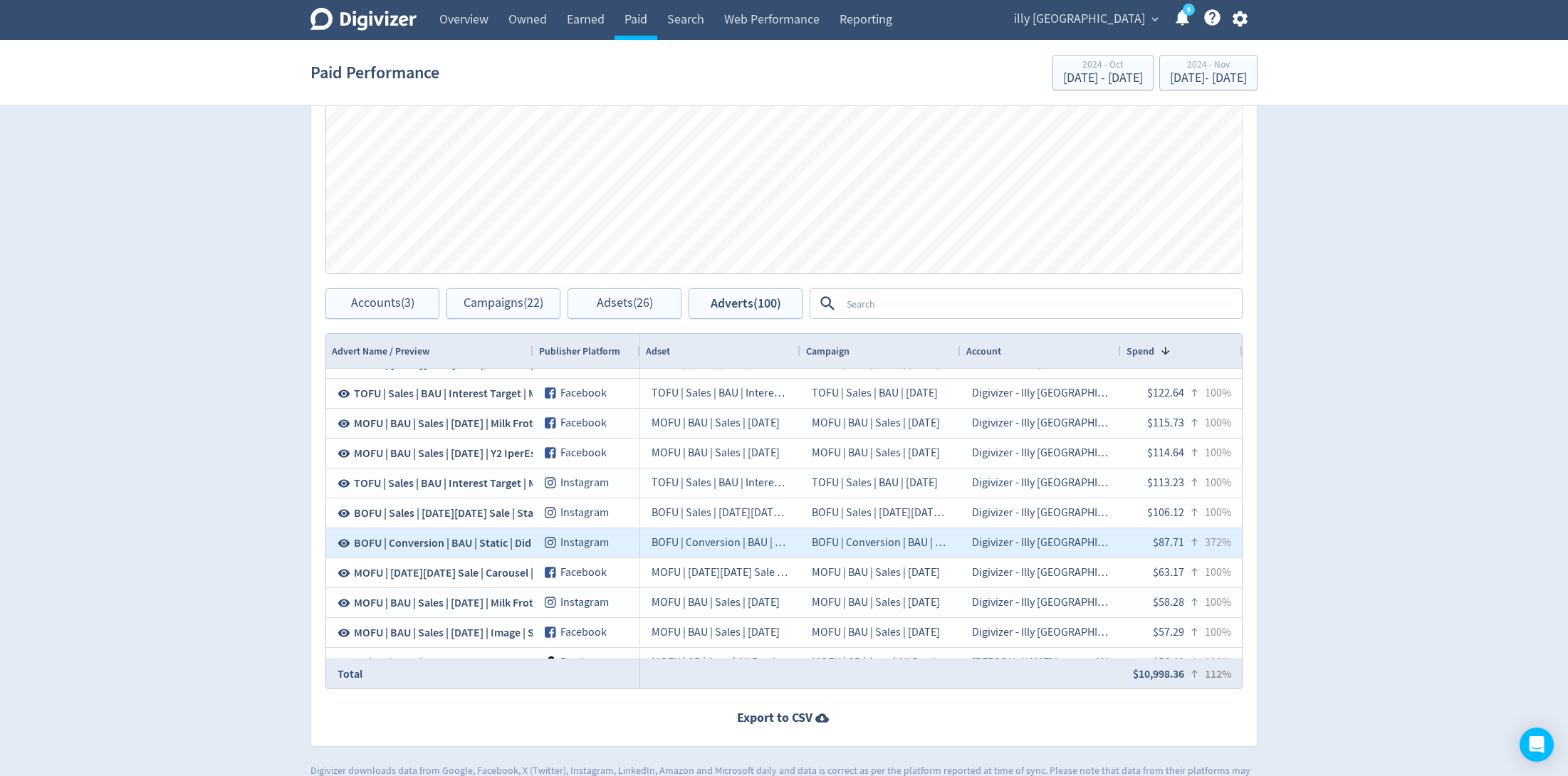
scroll to position [413, 0]
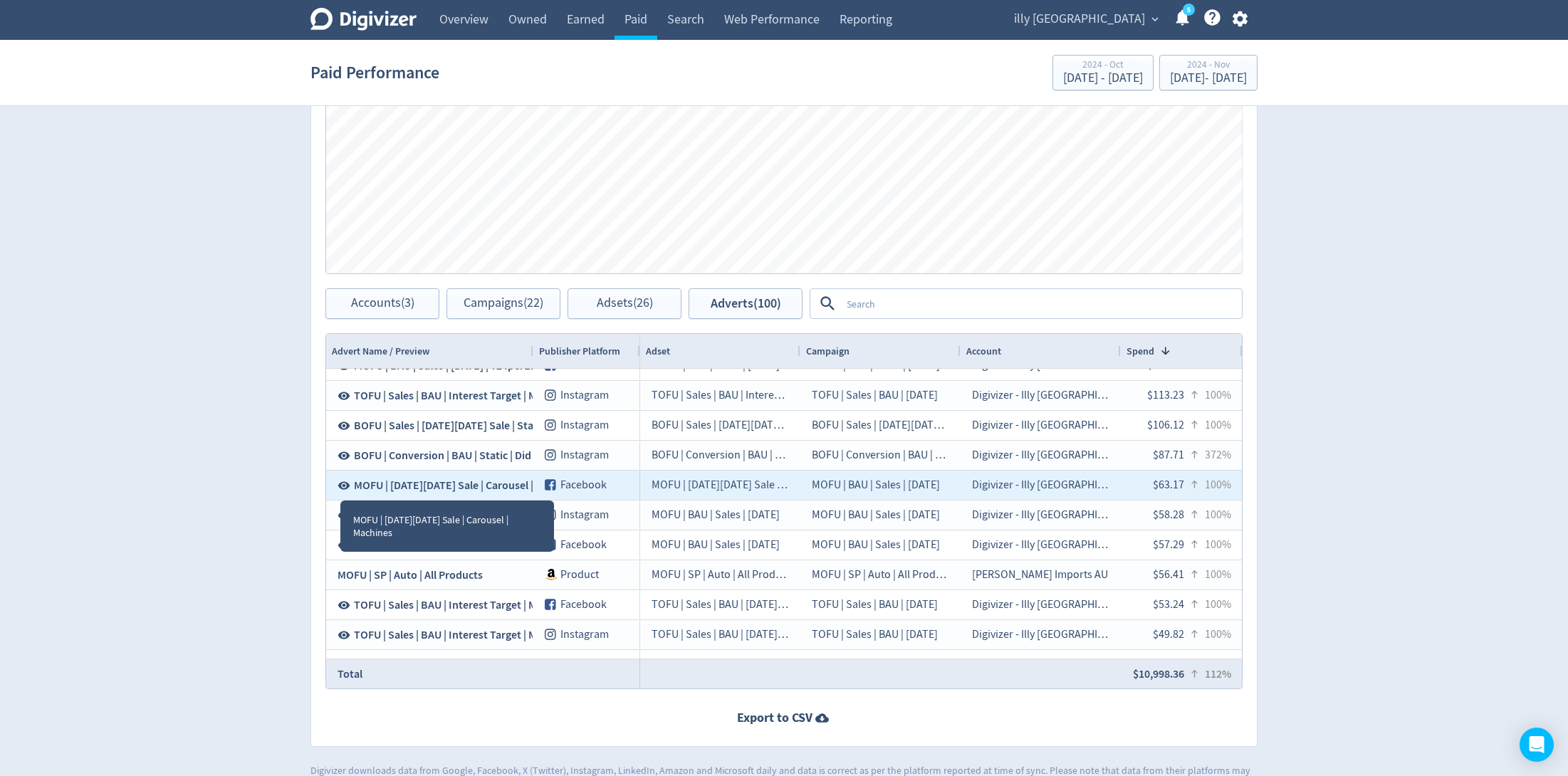
click at [342, 484] on icon at bounding box center [344, 485] width 13 height 13
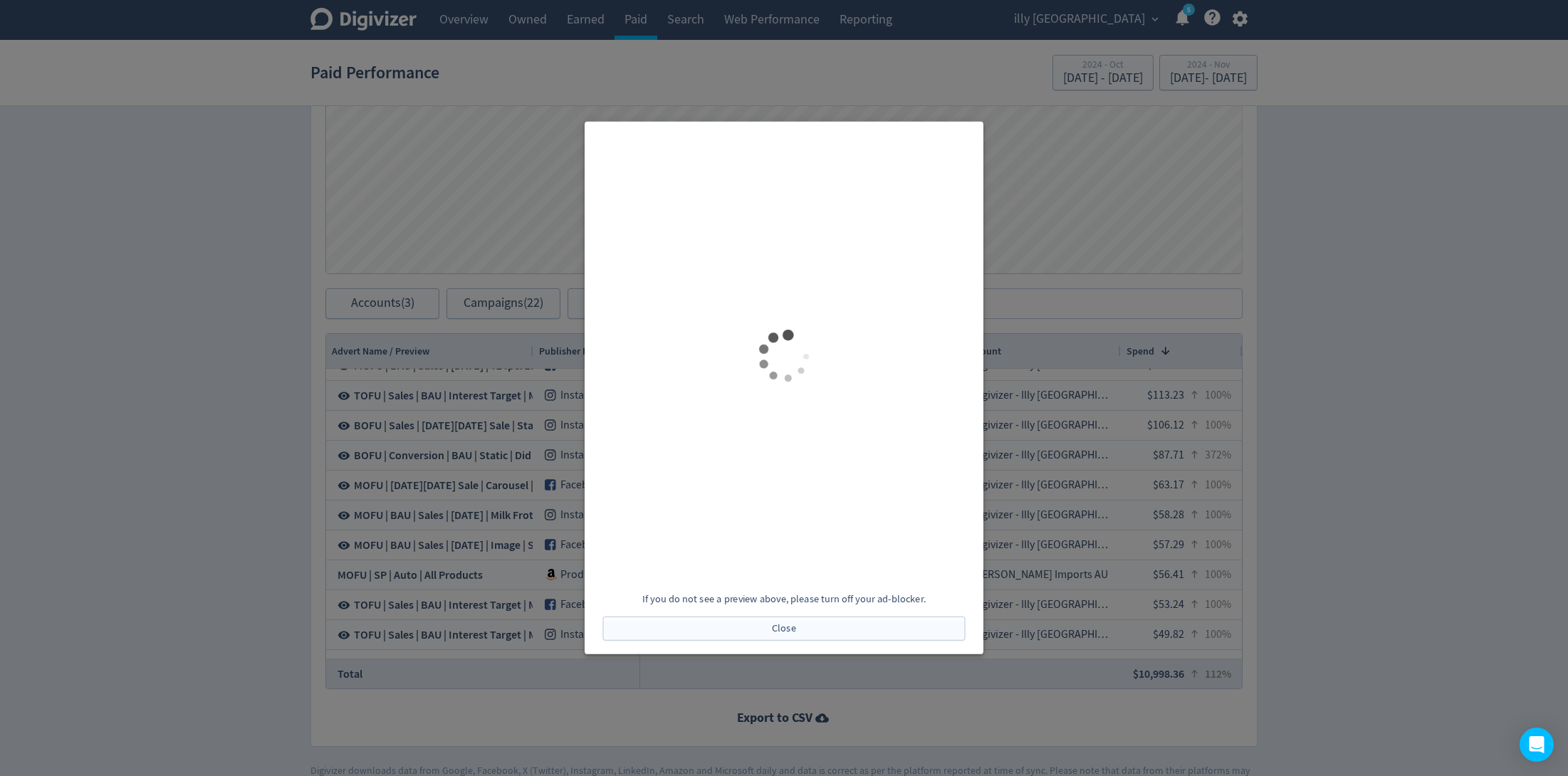
click at [1077, 256] on div at bounding box center [784, 388] width 1568 height 776
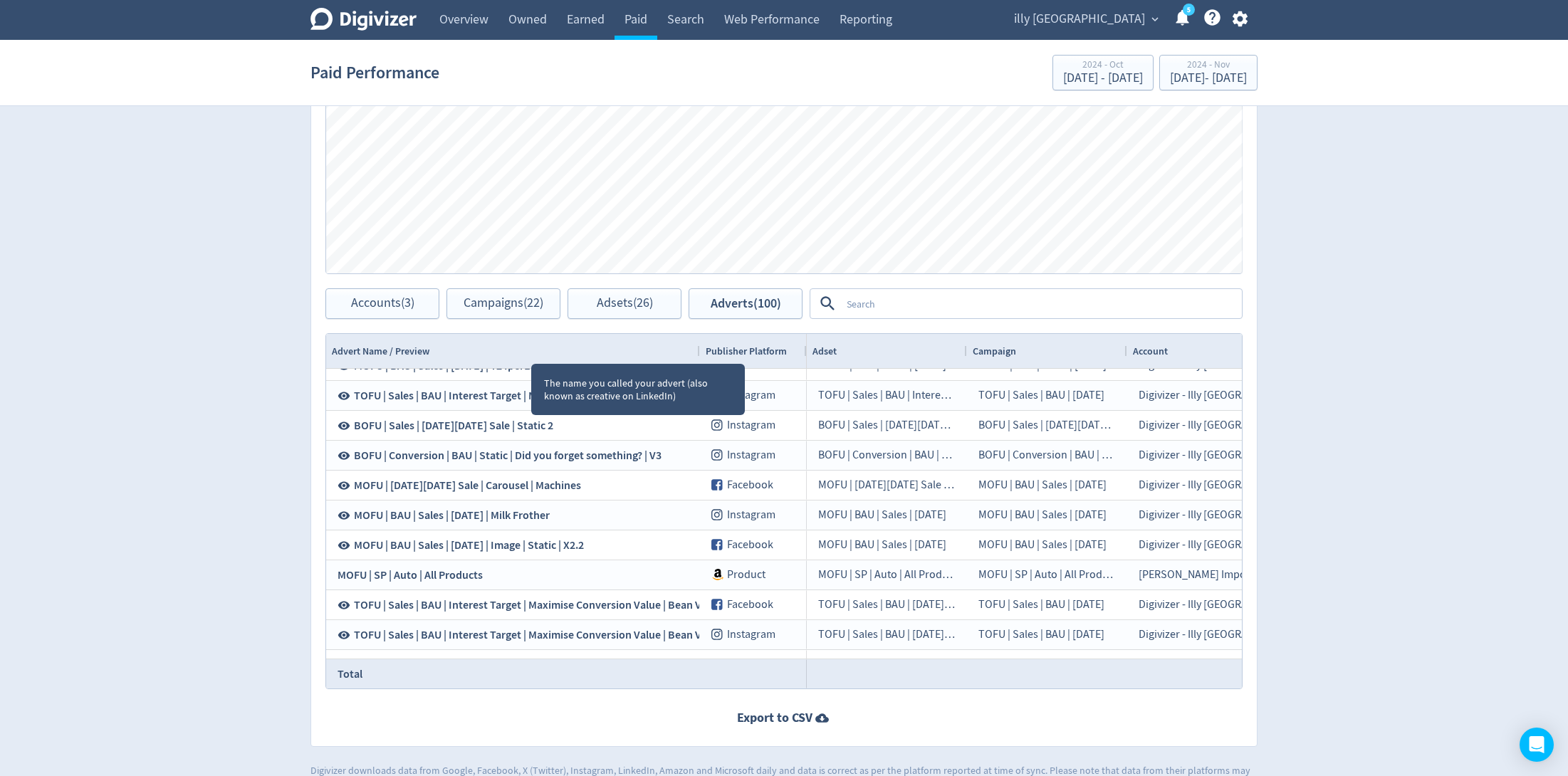
drag, startPoint x: 531, startPoint y: 350, endPoint x: 698, endPoint y: 352, distance: 167.0
click at [698, 352] on div at bounding box center [699, 351] width 6 height 34
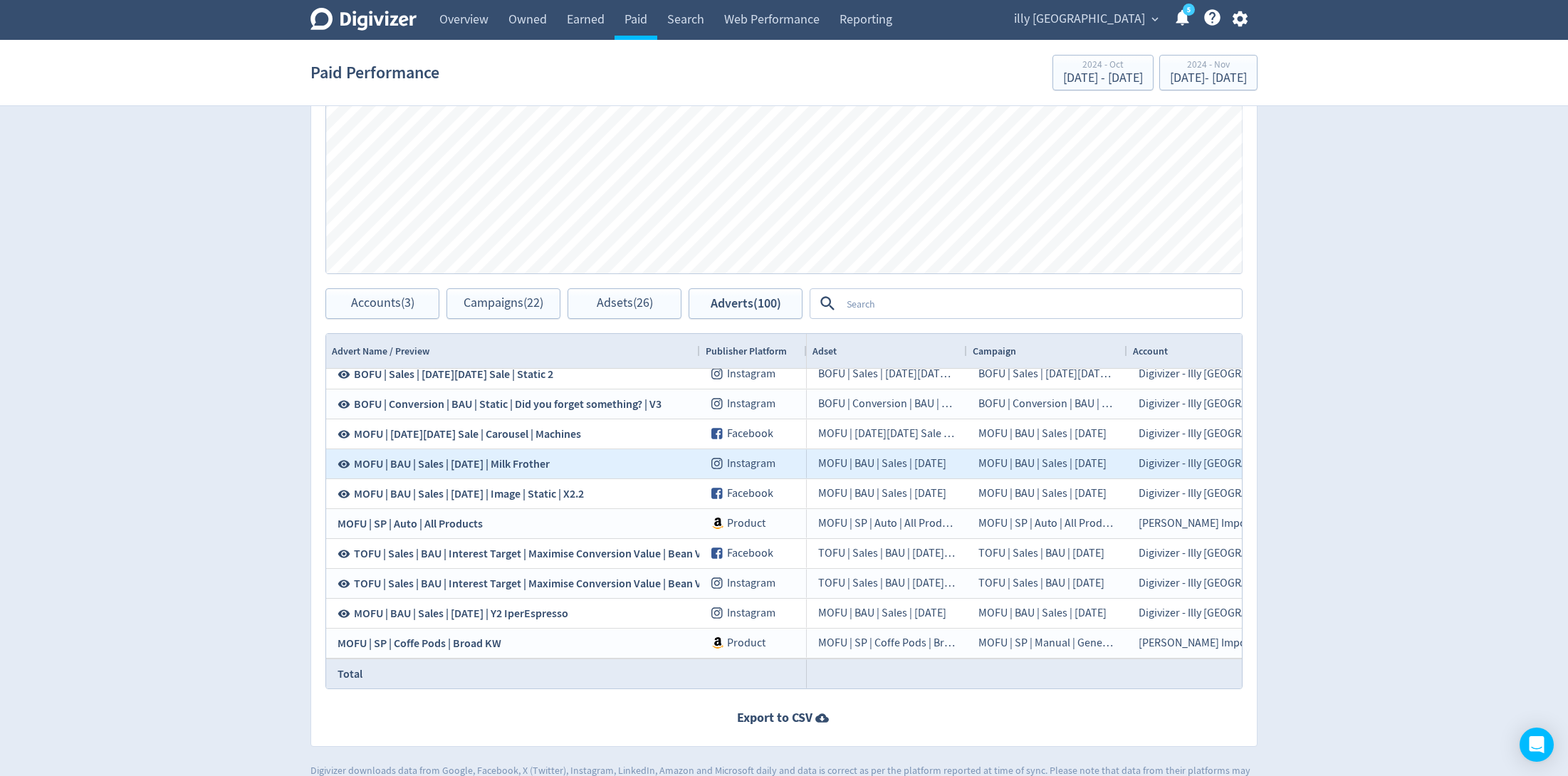
scroll to position [527, 0]
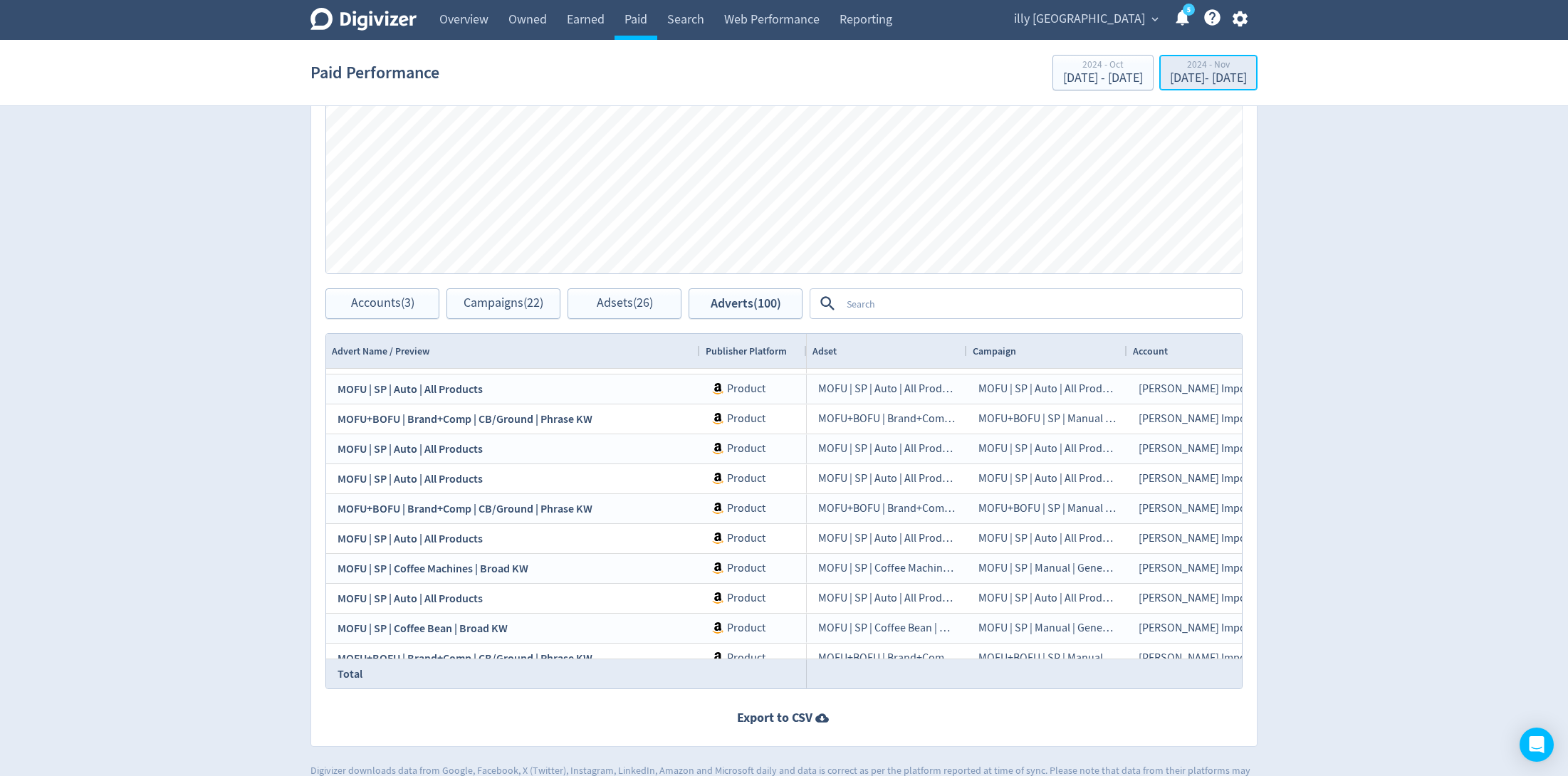
click at [1170, 70] on div "2024 - Nov" at bounding box center [1208, 66] width 77 height 12
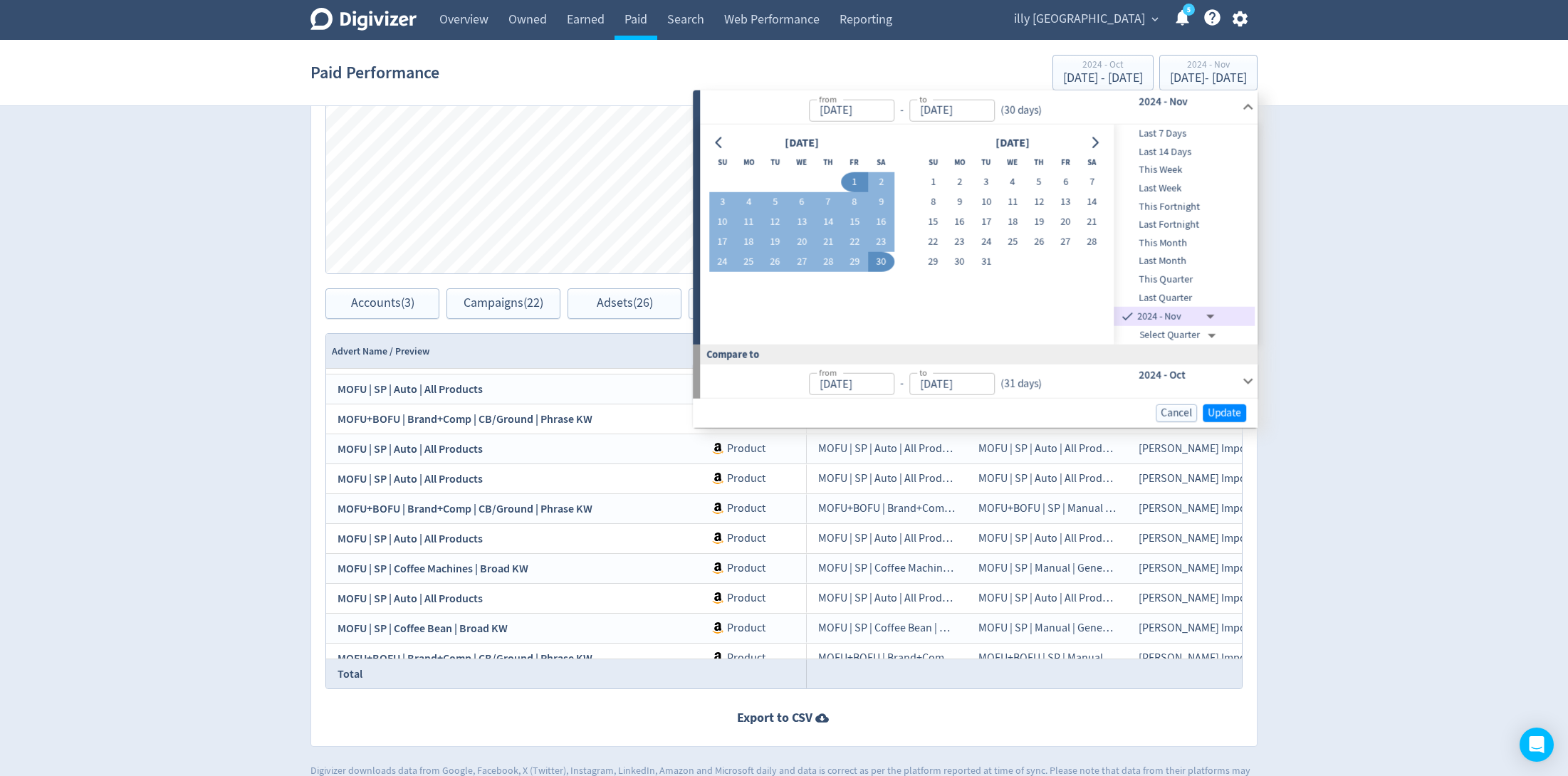
click at [1213, 317] on body "Digivizer Logo [PERSON_NAME] Logo Overview Owned Earned Paid Search Web Perform…" at bounding box center [784, 117] width 1568 height 1349
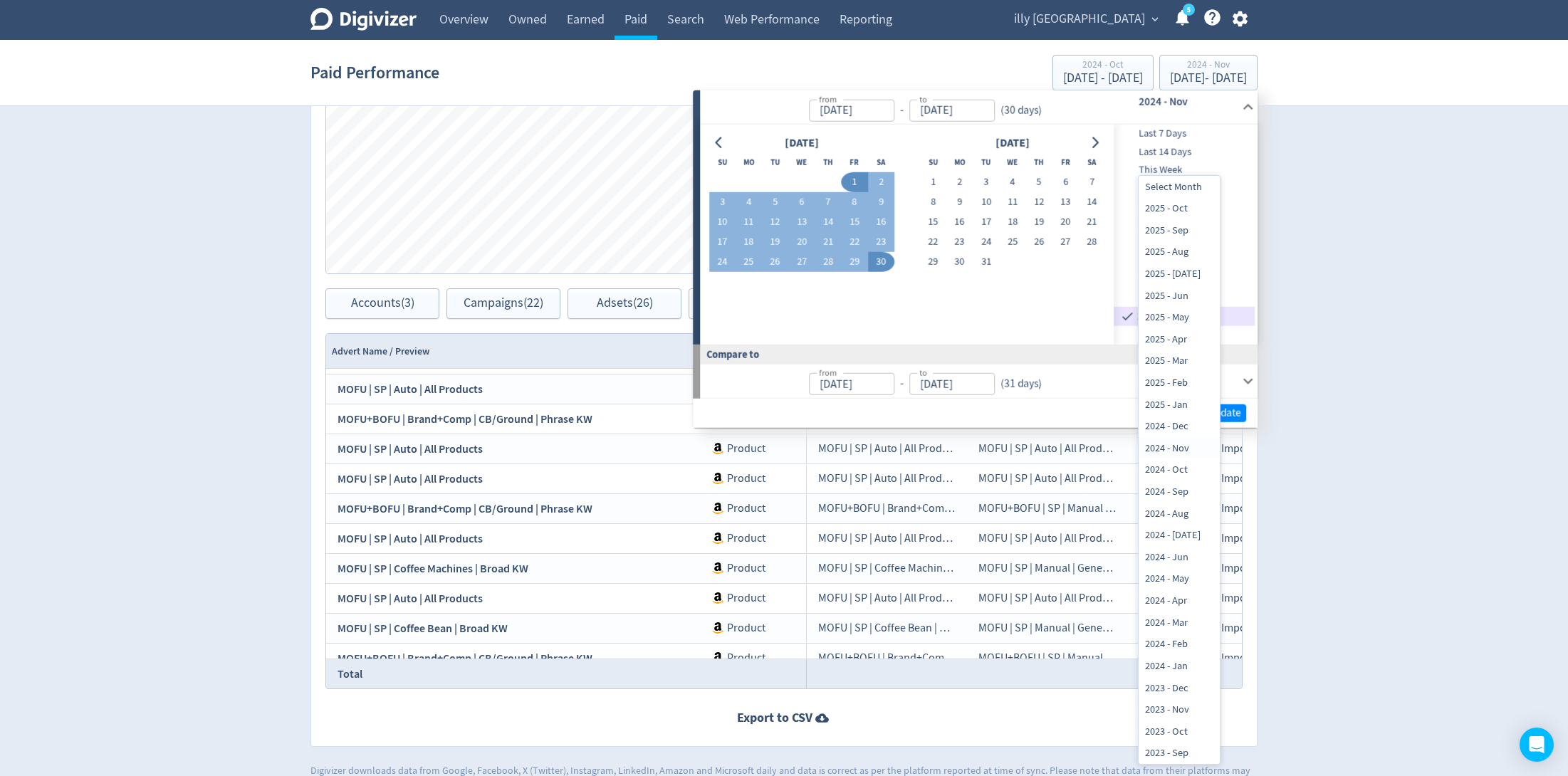
click at [1175, 702] on li "2023 - Nov" at bounding box center [1179, 710] width 81 height 22
type input "[DATE]T13:00:00.000Z"
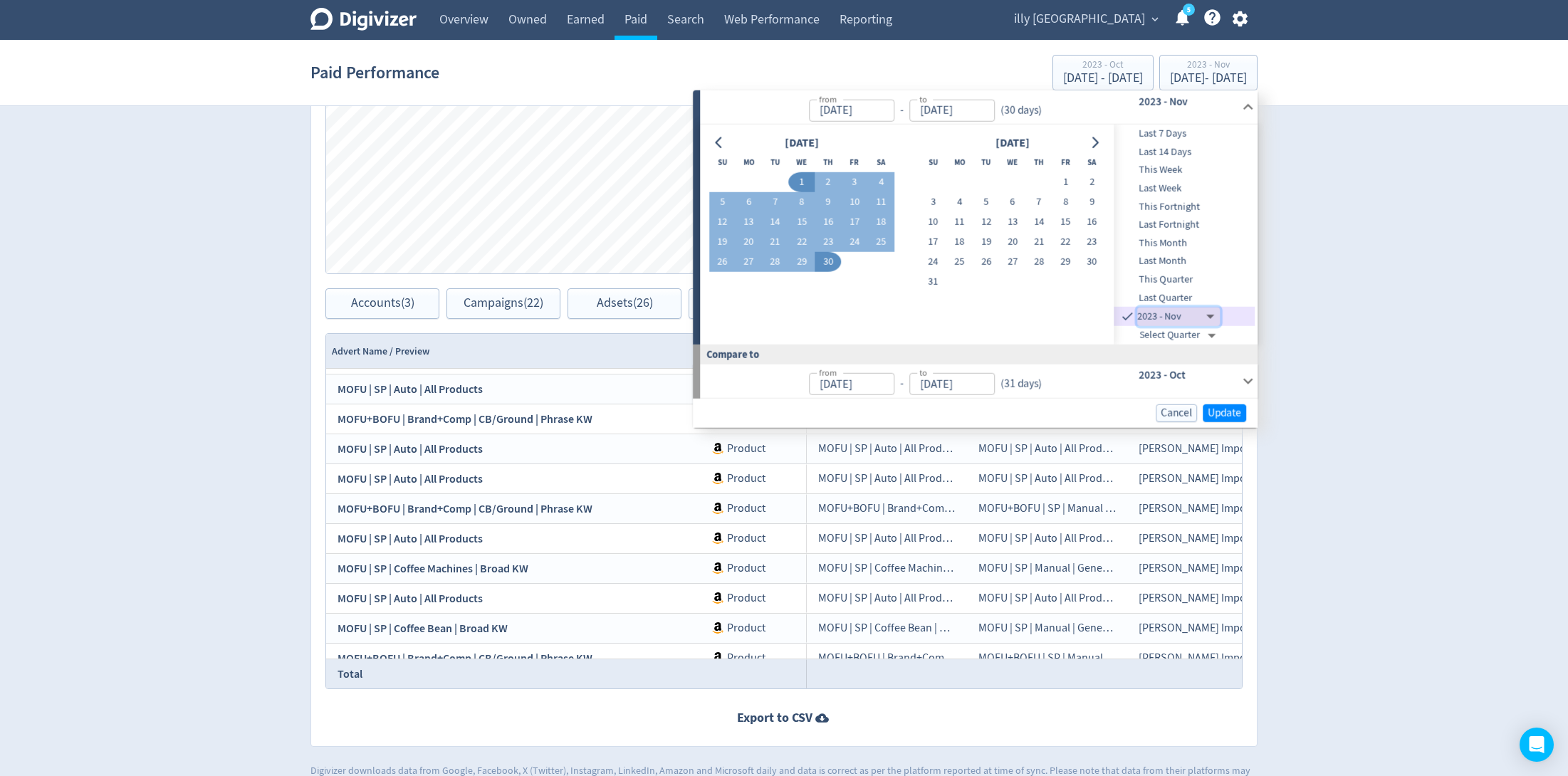
type input "[DATE]"
type input "[DATE]T14:00:00.000Z"
type input "[DATE]"
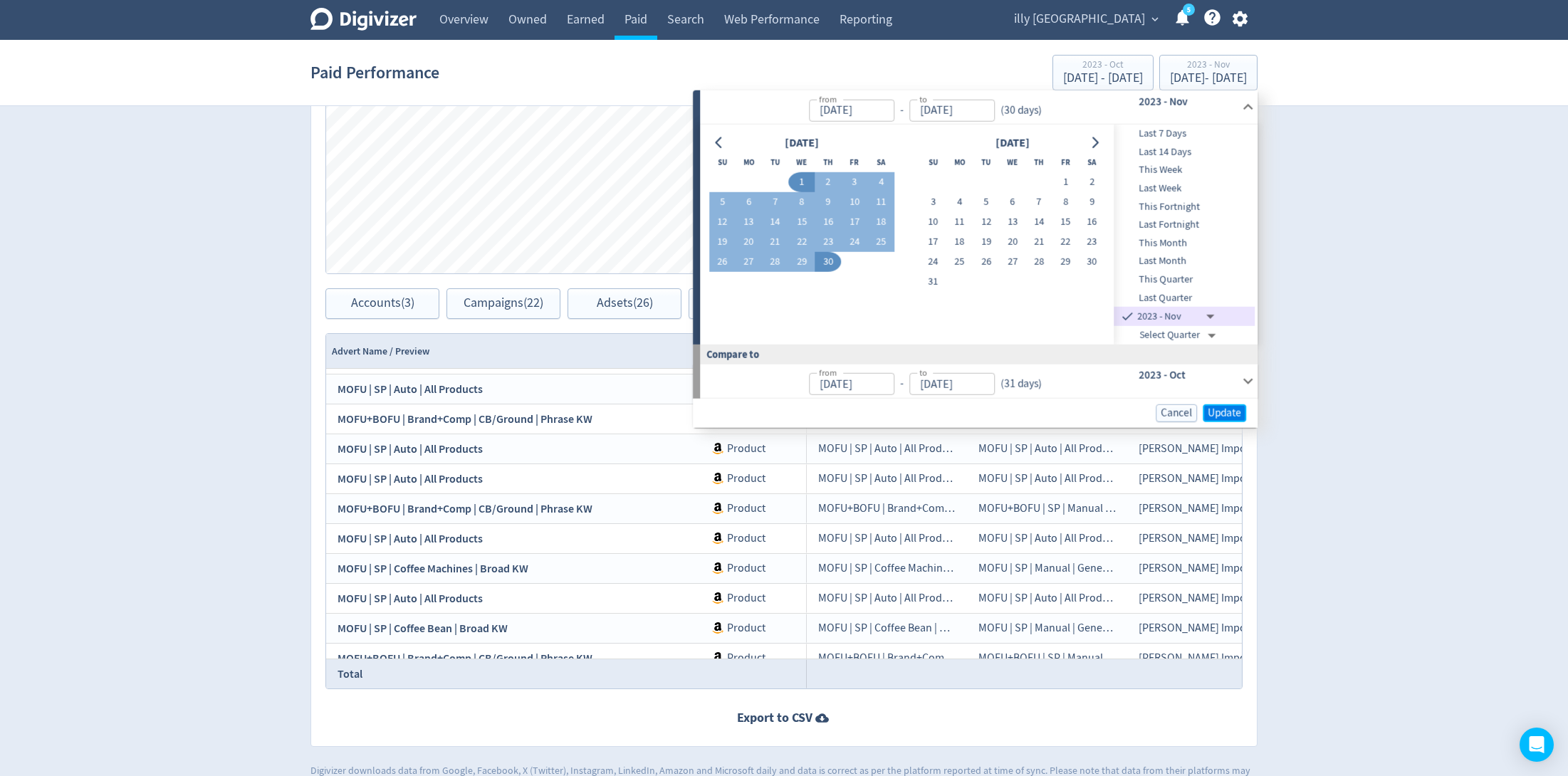
click at [1234, 409] on span "Update" at bounding box center [1224, 413] width 33 height 11
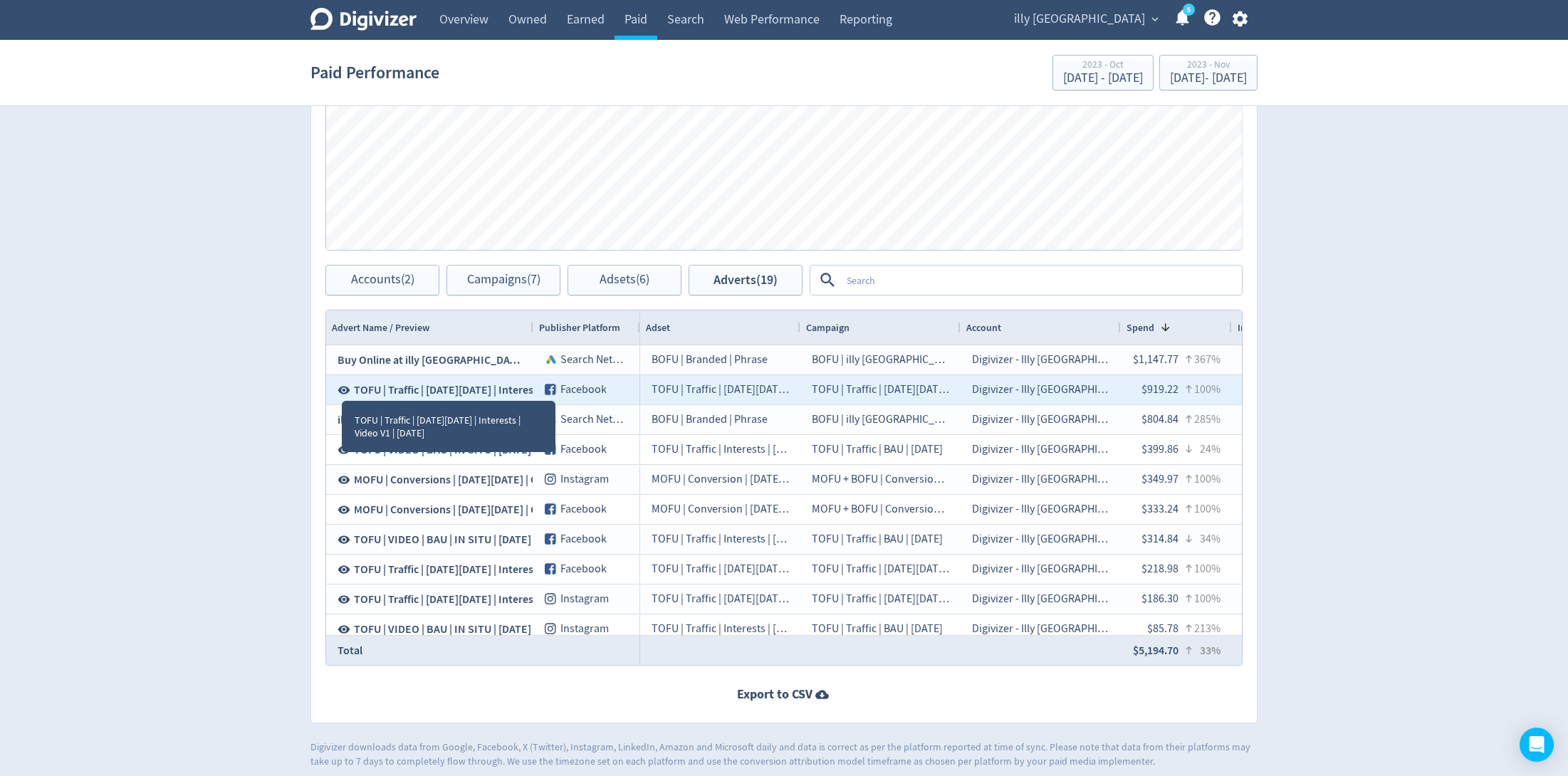
click at [341, 386] on icon at bounding box center [344, 390] width 13 height 13
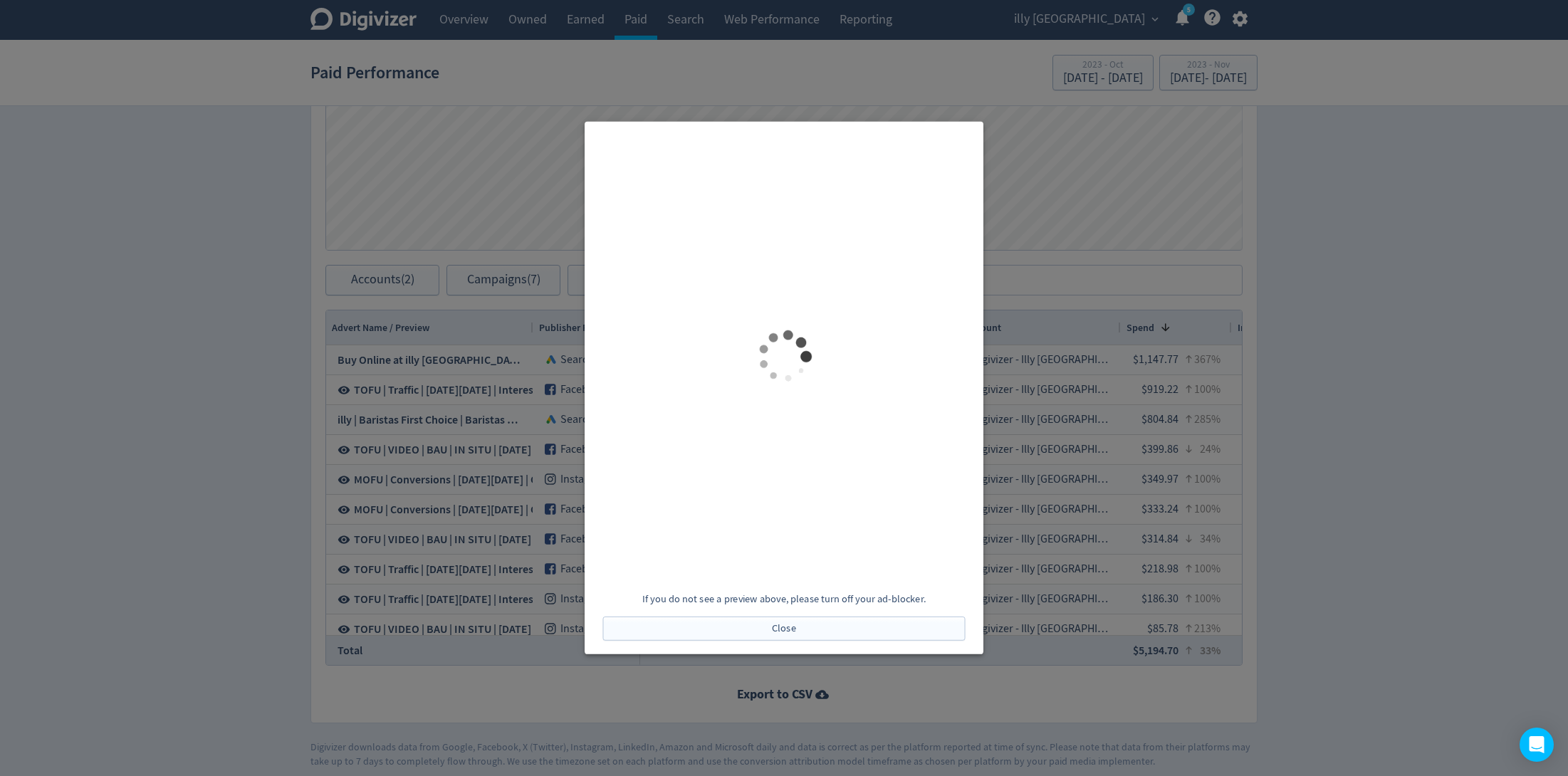
click at [1249, 441] on div at bounding box center [784, 388] width 1568 height 776
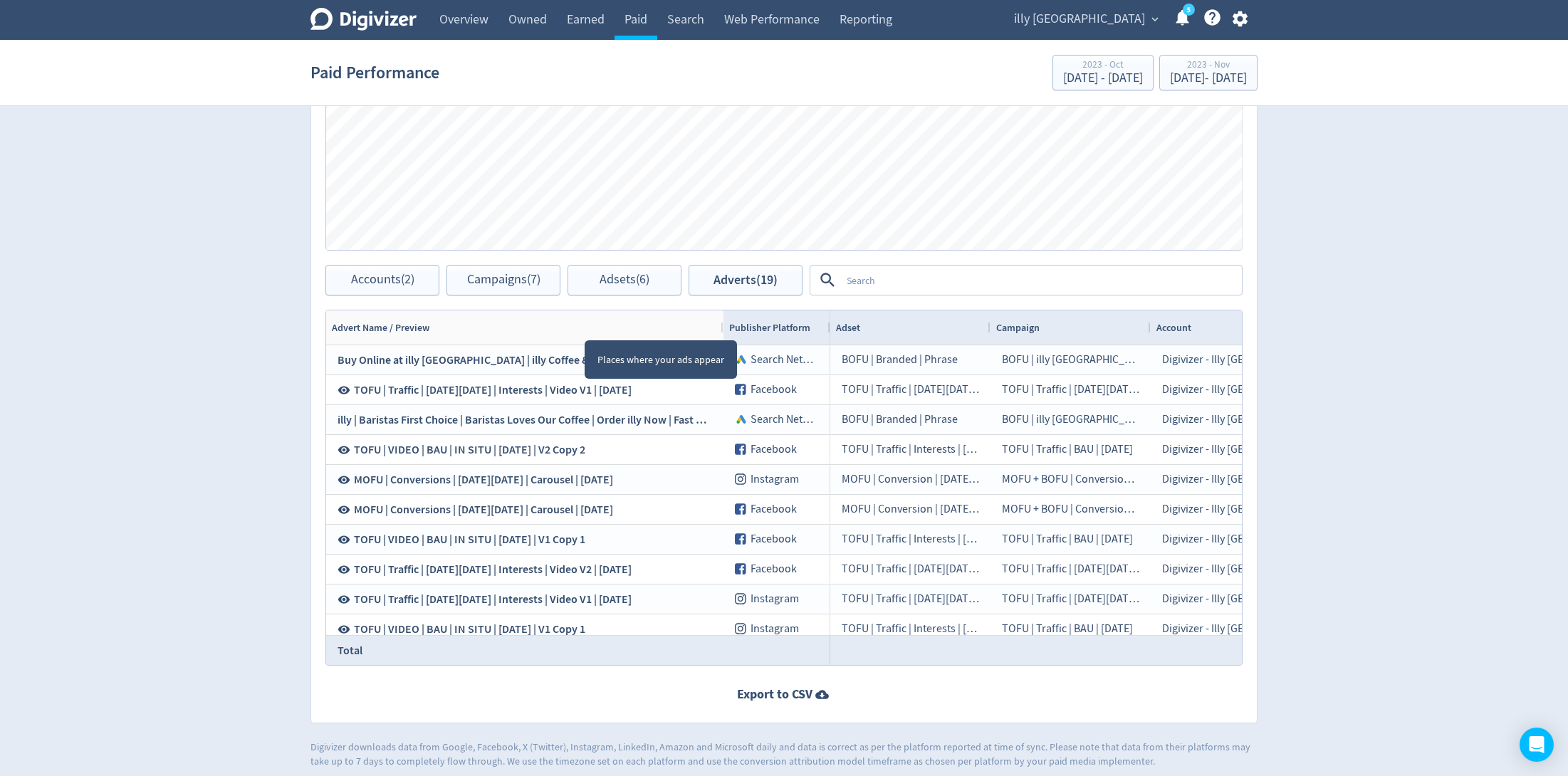
drag, startPoint x: 532, startPoint y: 322, endPoint x: 722, endPoint y: 343, distance: 191.2
click at [722, 343] on div "Drag here to set row groups Drag here to set column labels Advert Name / Previe…" at bounding box center [784, 488] width 917 height 357
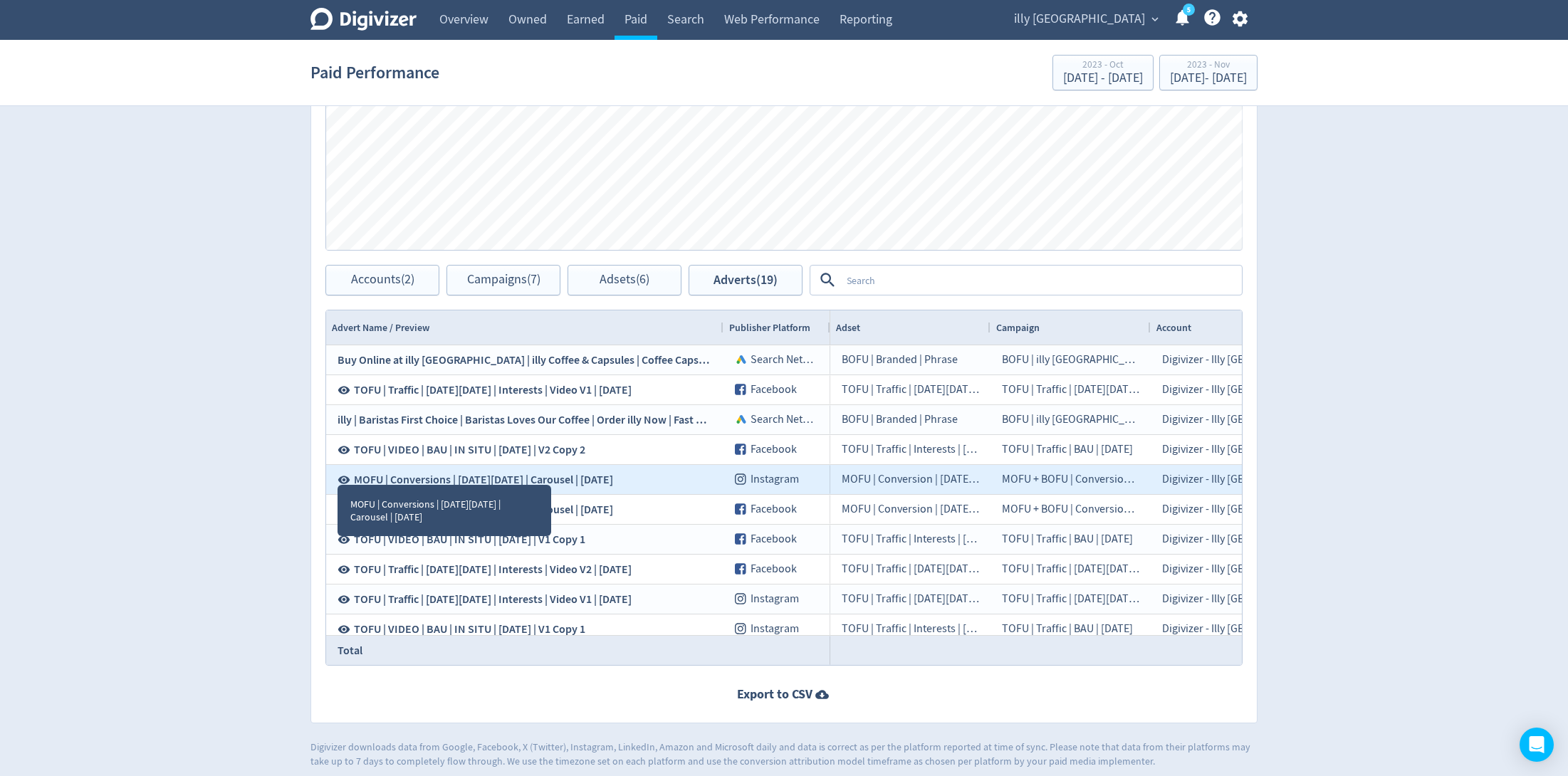
click at [339, 476] on icon at bounding box center [345, 479] width 12 height 8
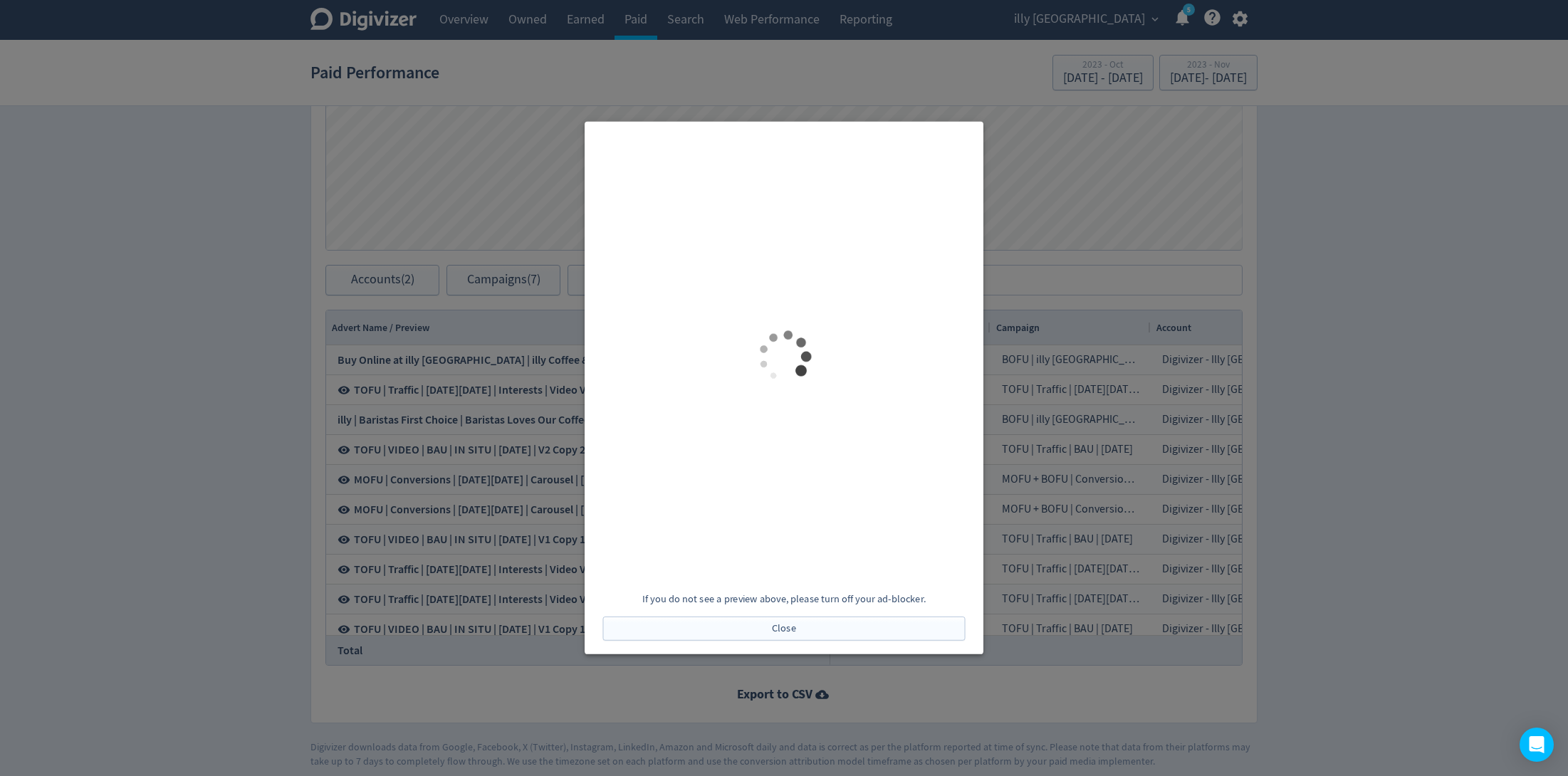
click at [287, 404] on div at bounding box center [784, 388] width 1568 height 776
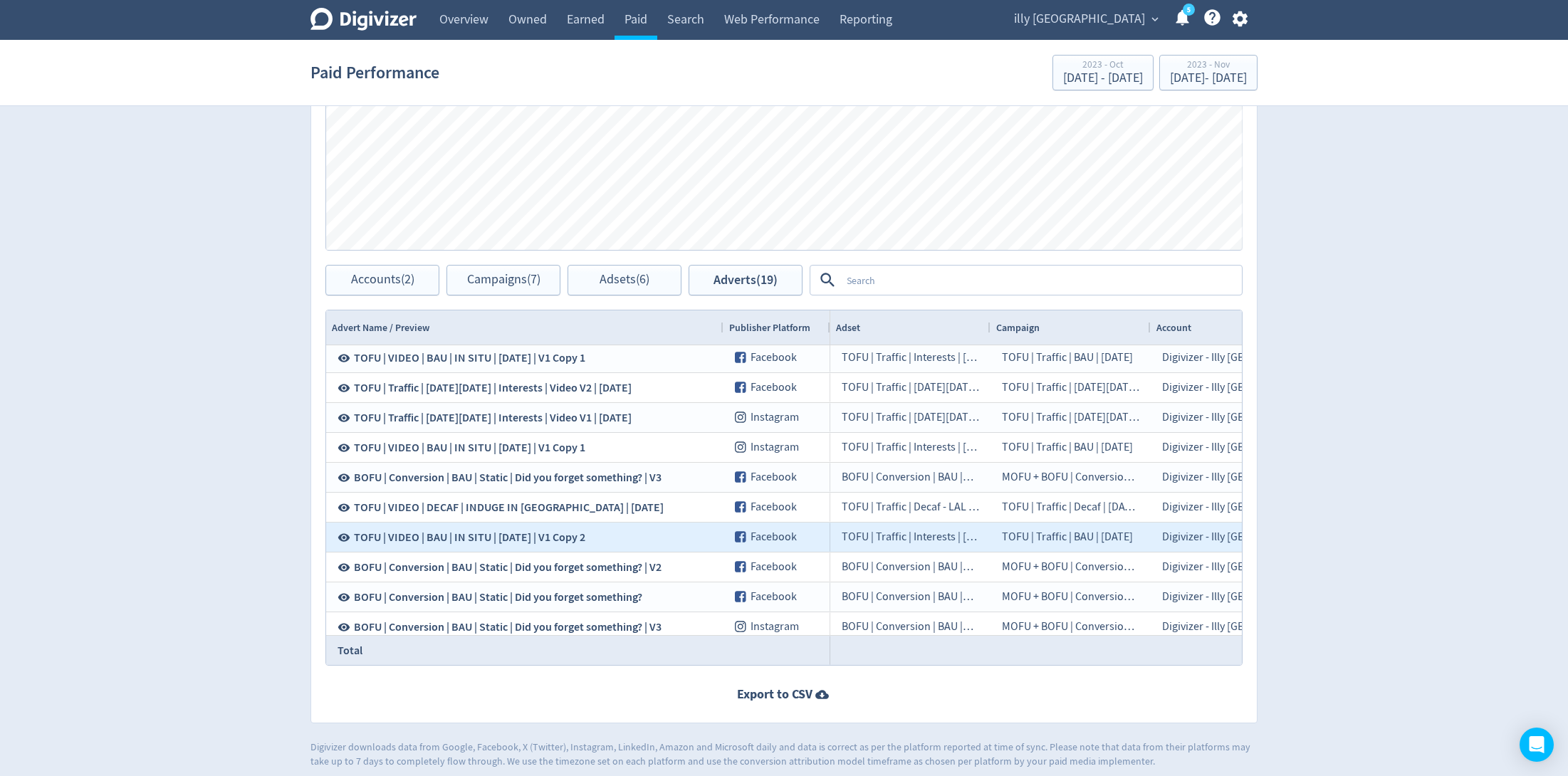
scroll to position [199, 0]
